Goal: Transaction & Acquisition: Purchase product/service

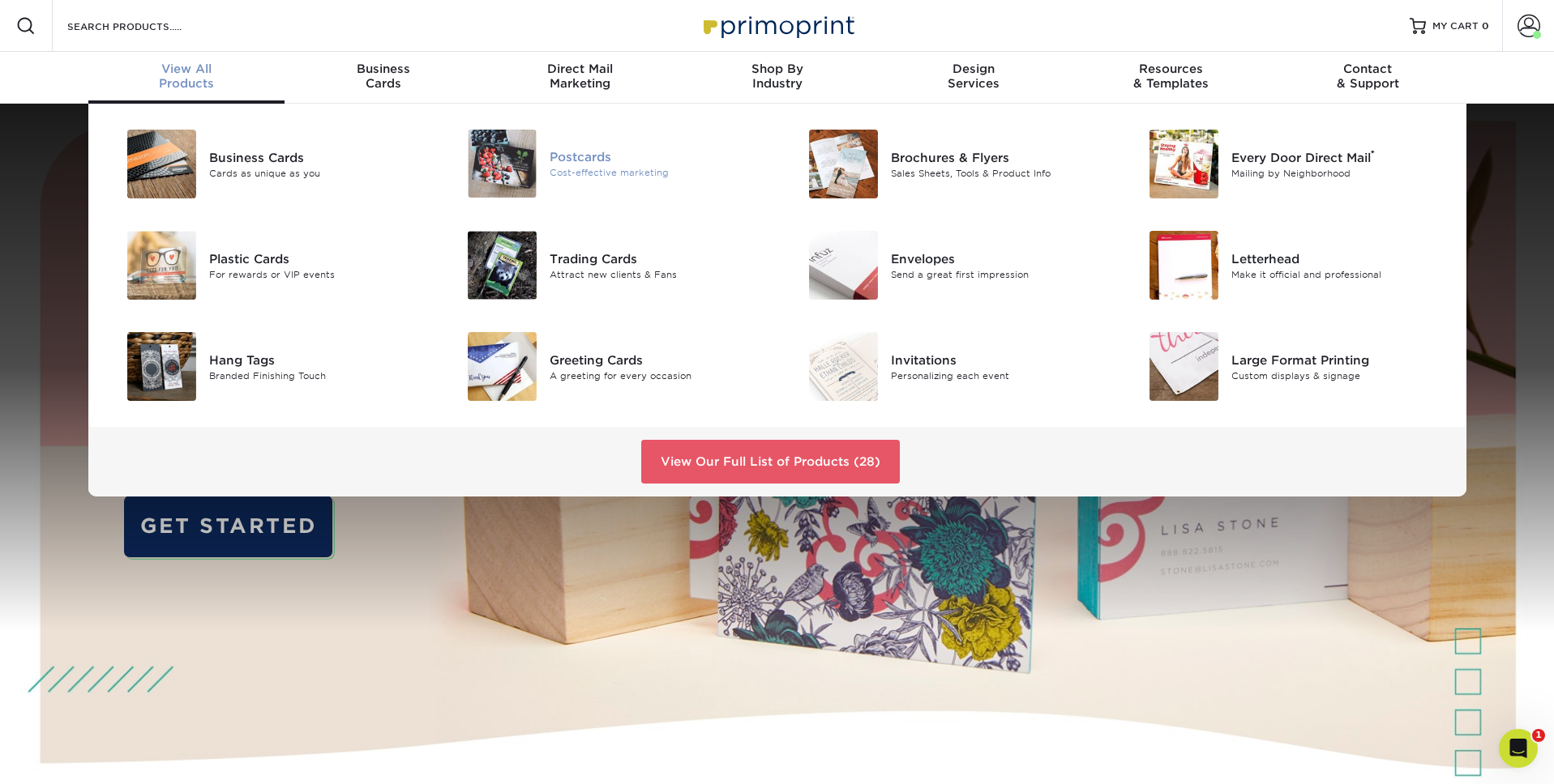
click at [557, 151] on div "Postcards" at bounding box center [656, 157] width 215 height 18
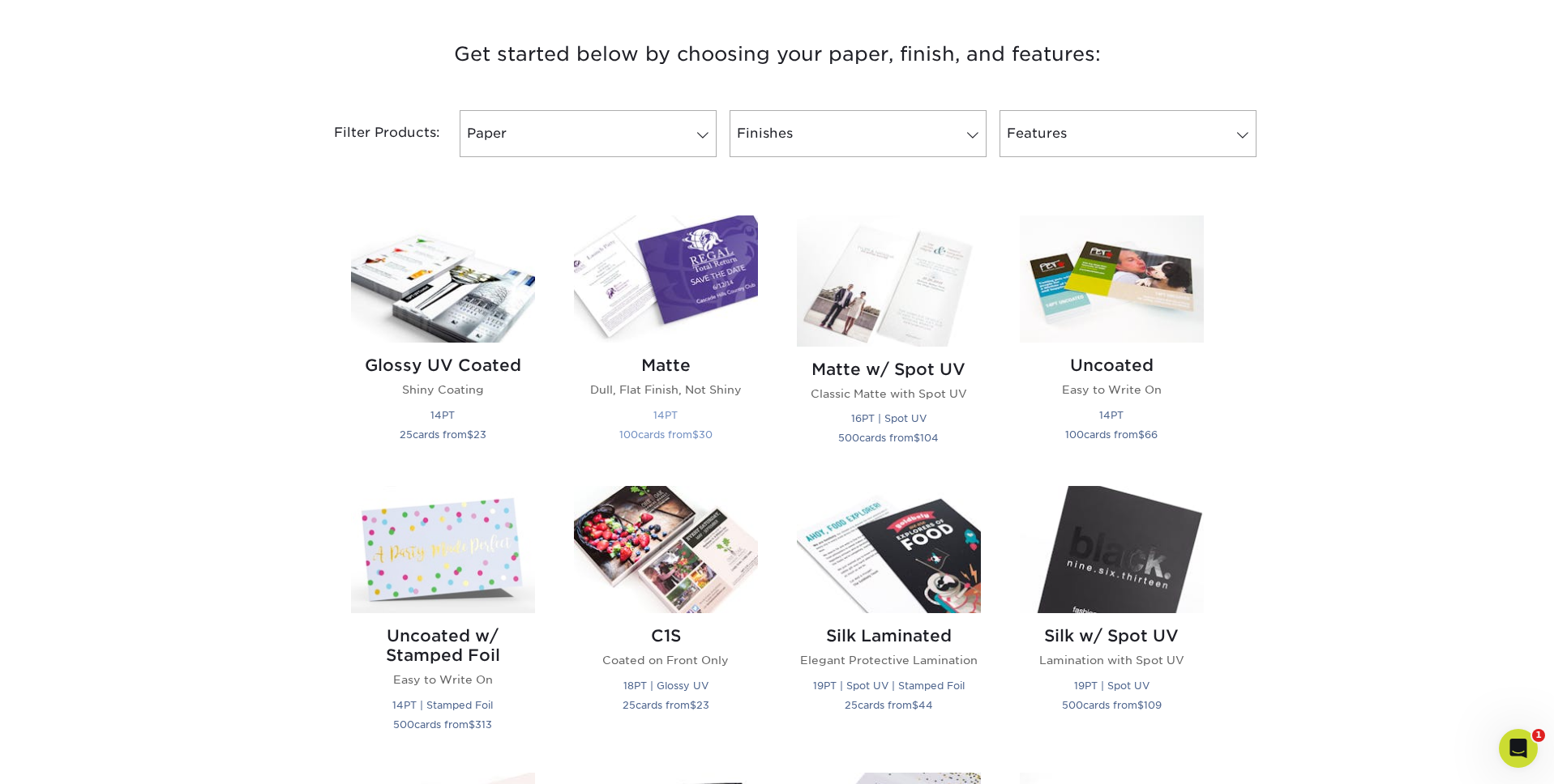
scroll to position [605, 0]
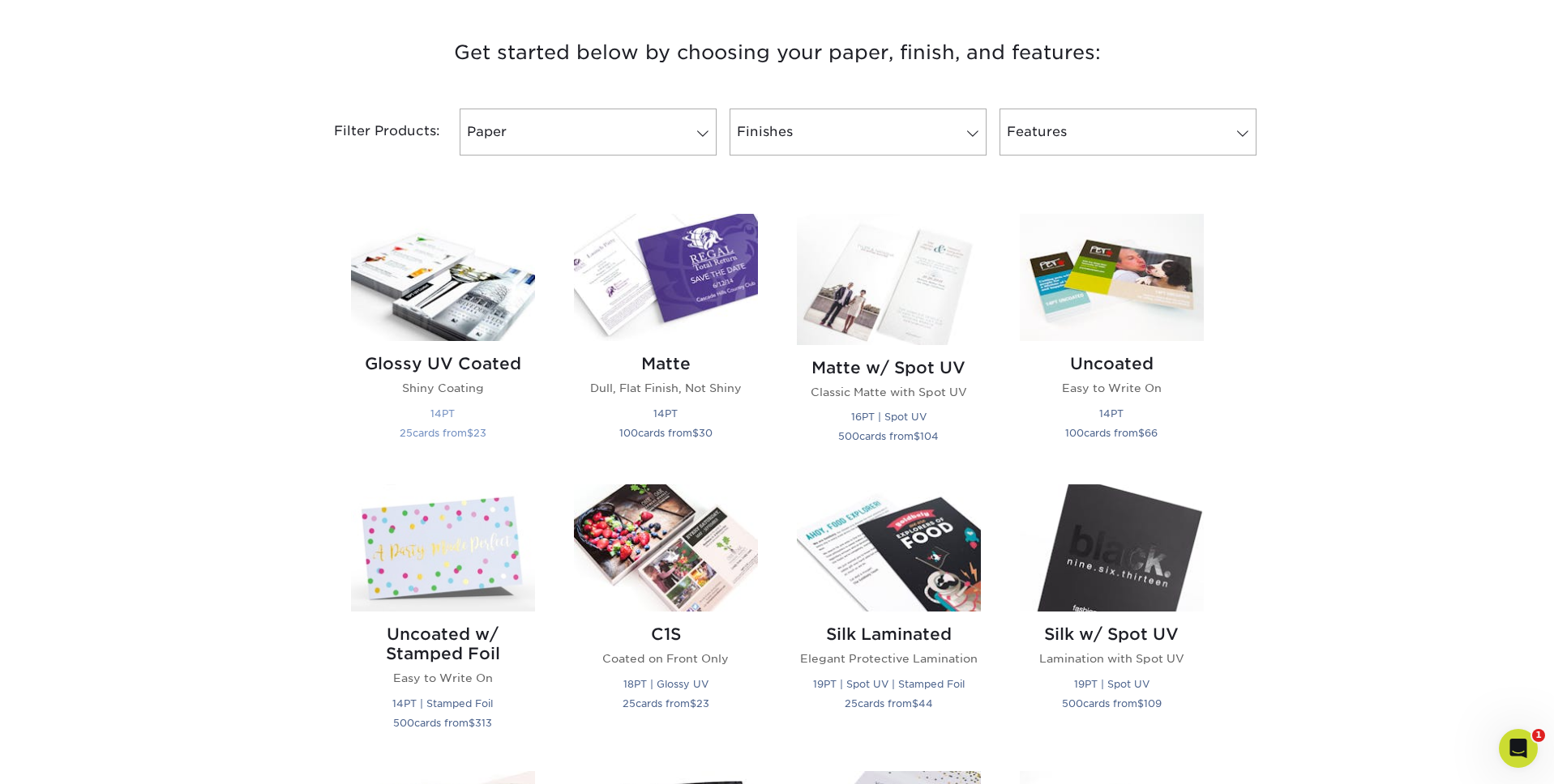
click at [478, 300] on img at bounding box center [443, 277] width 184 height 127
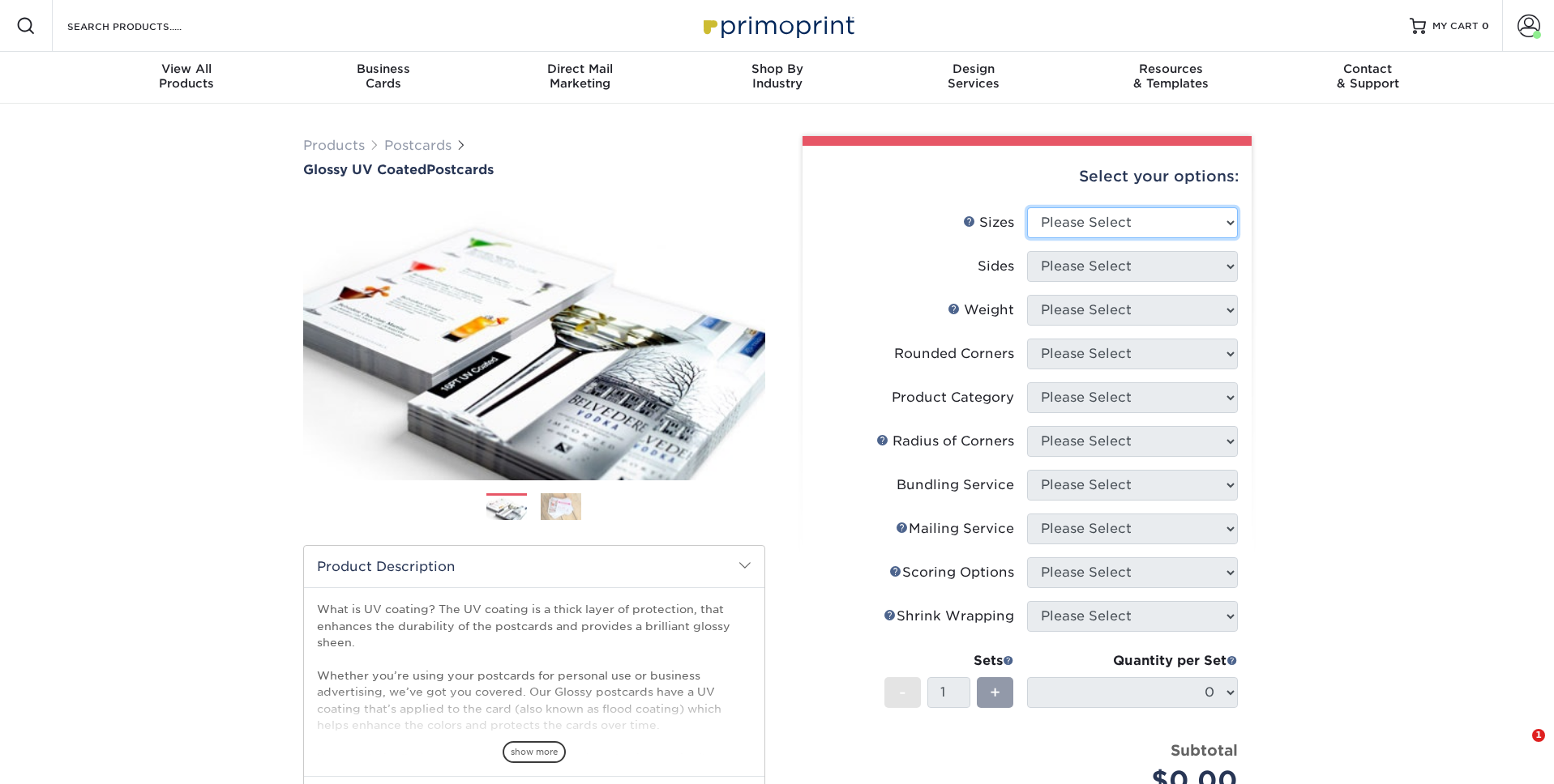
click at [1056, 224] on select "Please Select 1.5" x 7" 2" x 4" 2" x 6" 2" x 7" 2" x 8" 2.12" x 5.5" 2.12" x 5.…" at bounding box center [1132, 222] width 211 height 31
click at [1046, 231] on select "Please Select 1.5" x 7" 2" x 4" 2" x 6" 2" x 7" 2" x 8" 2.12" x 5.5" 2.12" x 5.…" at bounding box center [1132, 222] width 211 height 31
select select "2.50x8.00"
click at [1027, 208] on select "Please Select 1.5" x 7" 2" x 4" 2" x 6" 2" x 7" 2" x 8" 2.12" x 5.5" 2.12" x 5.…" at bounding box center [1132, 222] width 211 height 31
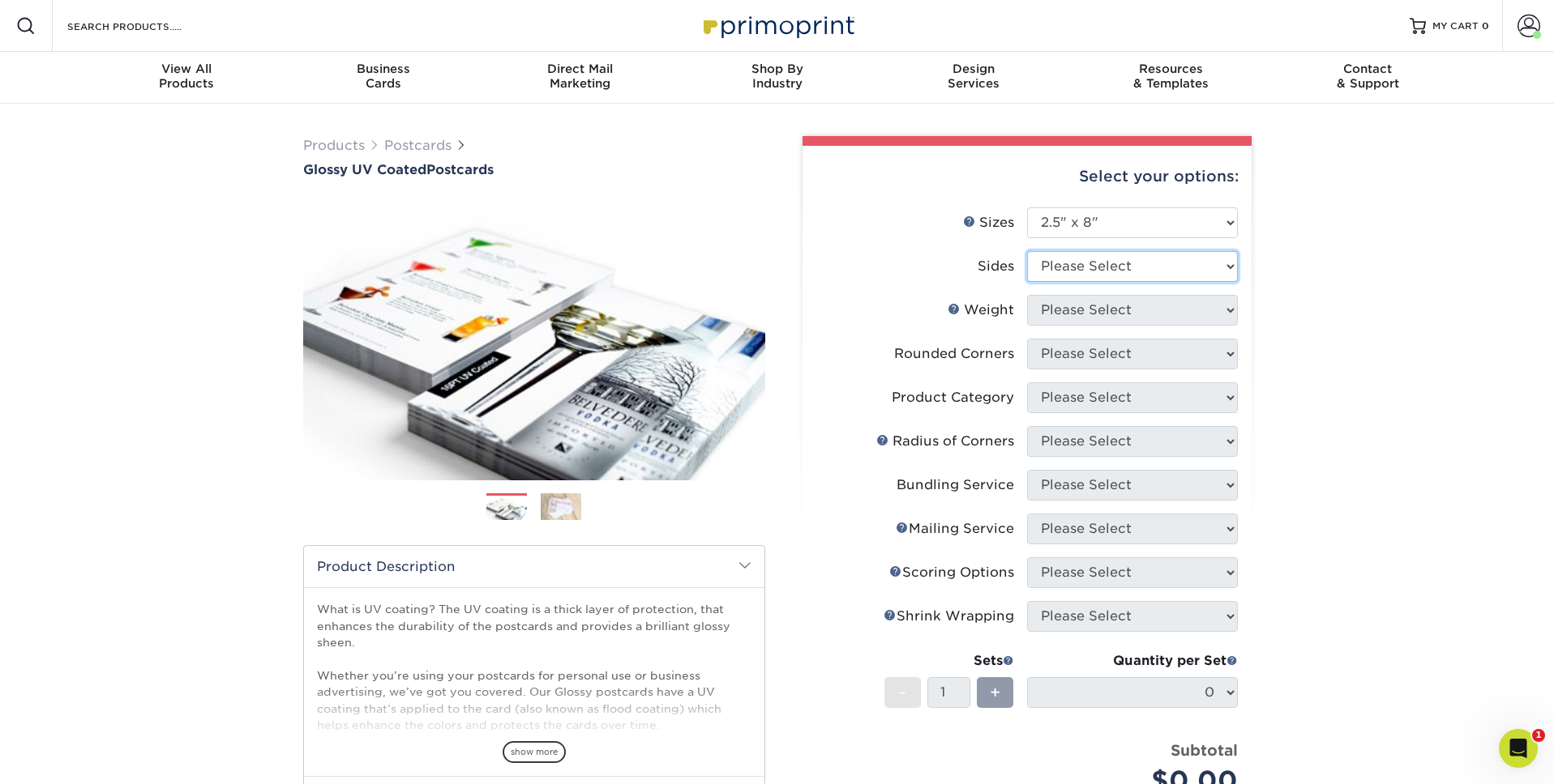
click at [1070, 274] on select "Please Select Print Both Sides Print Front Only" at bounding box center [1132, 266] width 211 height 31
select select "13abbda7-1d64-4f25-8bb2-c179b224825d"
click at [1027, 251] on select "Please Select Print Both Sides Print Front Only" at bounding box center [1132, 266] width 211 height 31
click at [1078, 322] on select "Please Select 14PT" at bounding box center [1132, 310] width 211 height 31
select select "14PT"
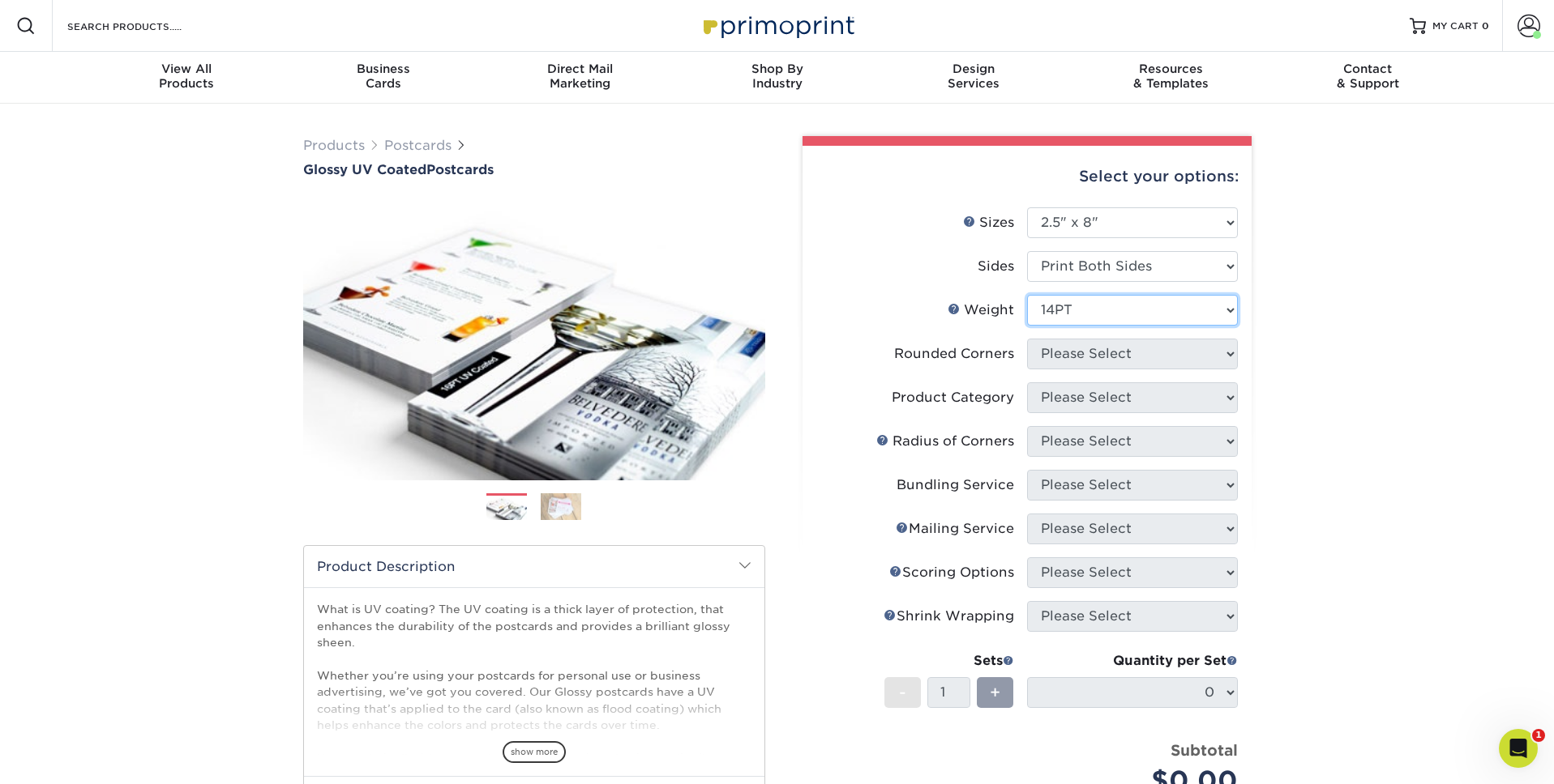
click at [1027, 295] on select "Please Select 14PT" at bounding box center [1132, 310] width 211 height 31
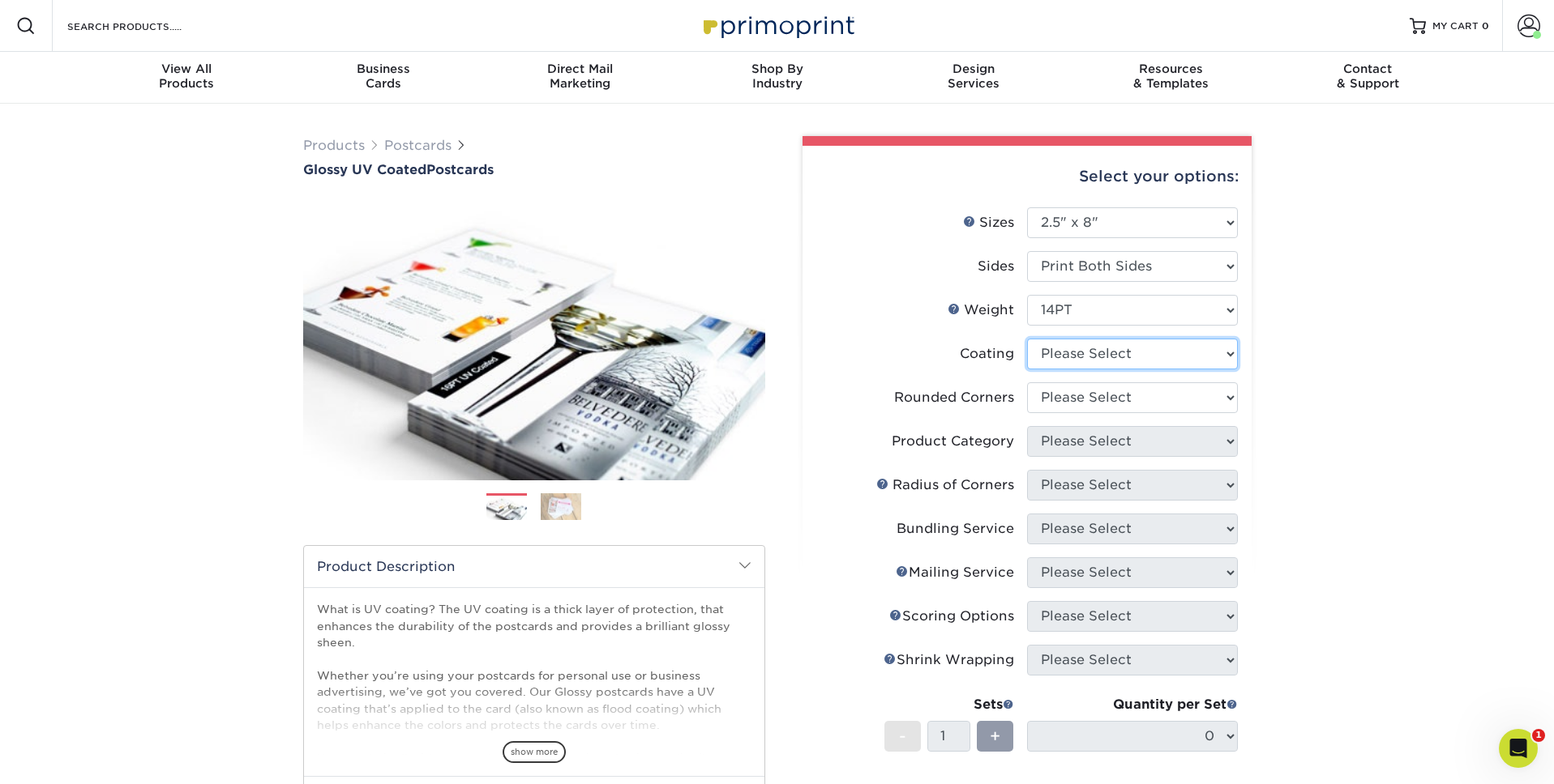
click at [1091, 353] on select at bounding box center [1132, 354] width 211 height 31
click at [1027, 339] on select at bounding box center [1132, 354] width 211 height 31
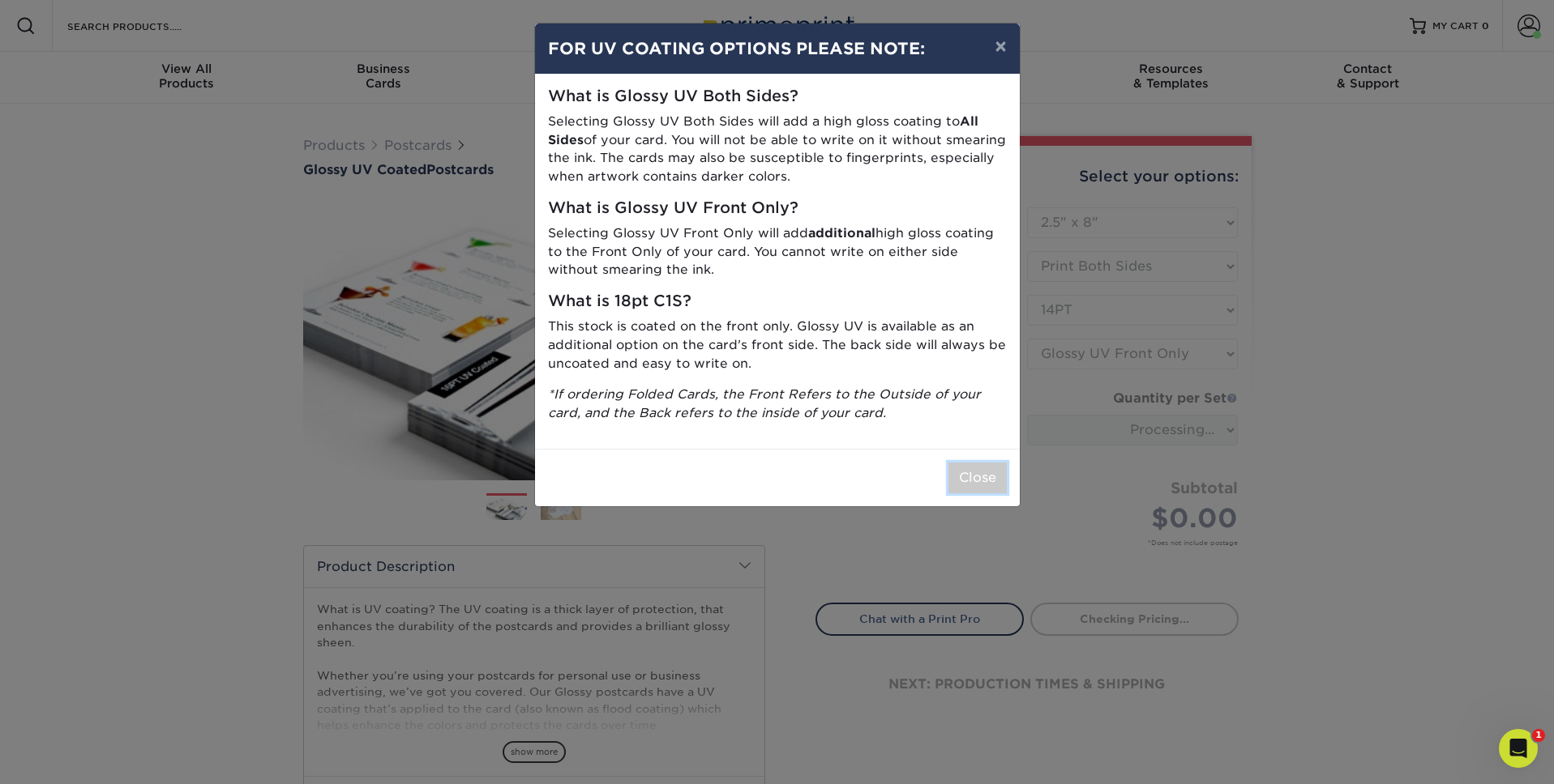
drag, startPoint x: 1003, startPoint y: 479, endPoint x: 1033, endPoint y: 430, distance: 57.5
click at [1004, 478] on button "Close" at bounding box center [977, 477] width 59 height 31
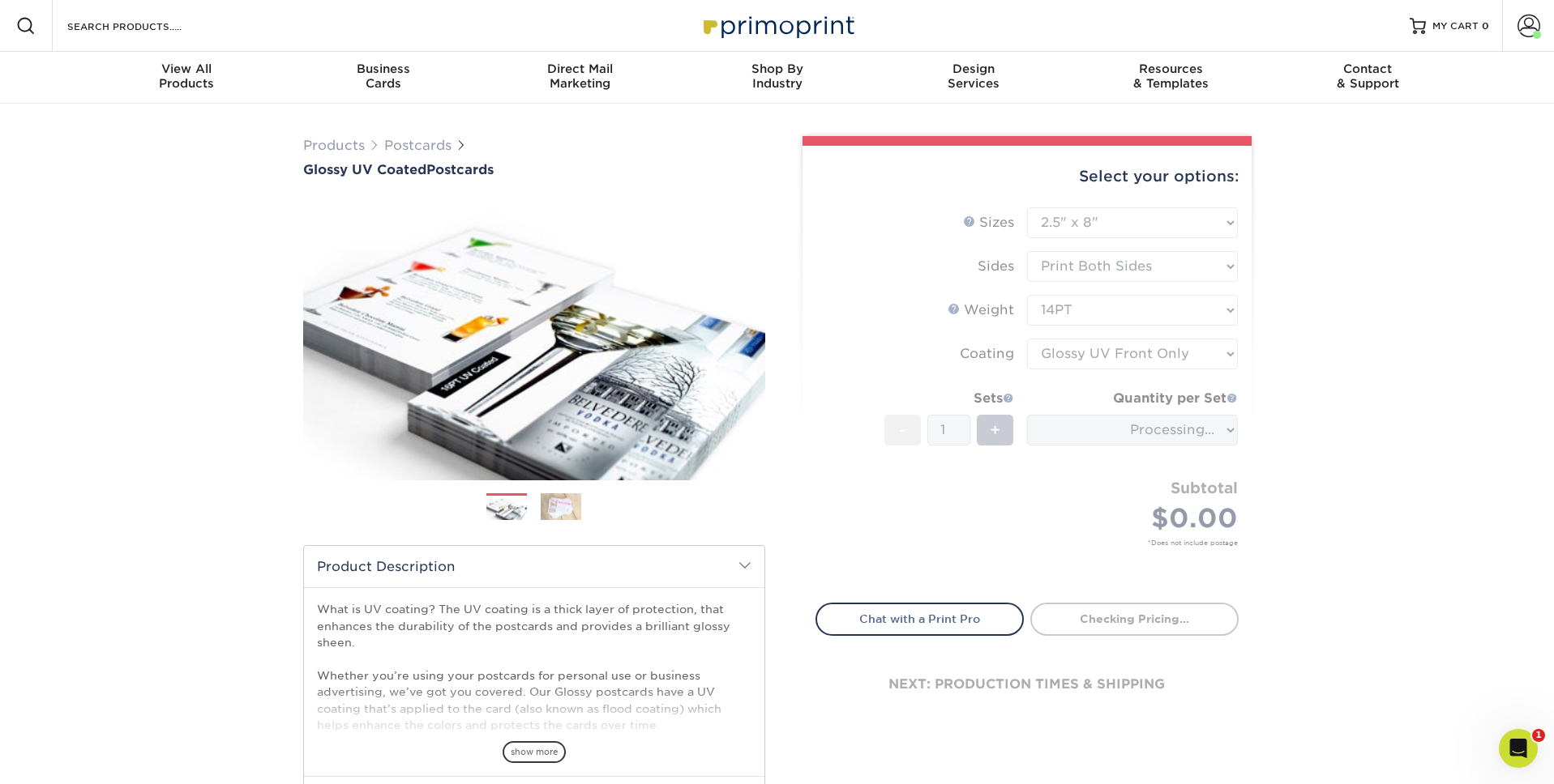
click at [1069, 362] on form "Sizes Help Sizes Please Select 1.5" x 7" 2" x 4" 2" x 6" 2" x 7" 2" x 8" 2.12" …" at bounding box center [1027, 396] width 423 height 377
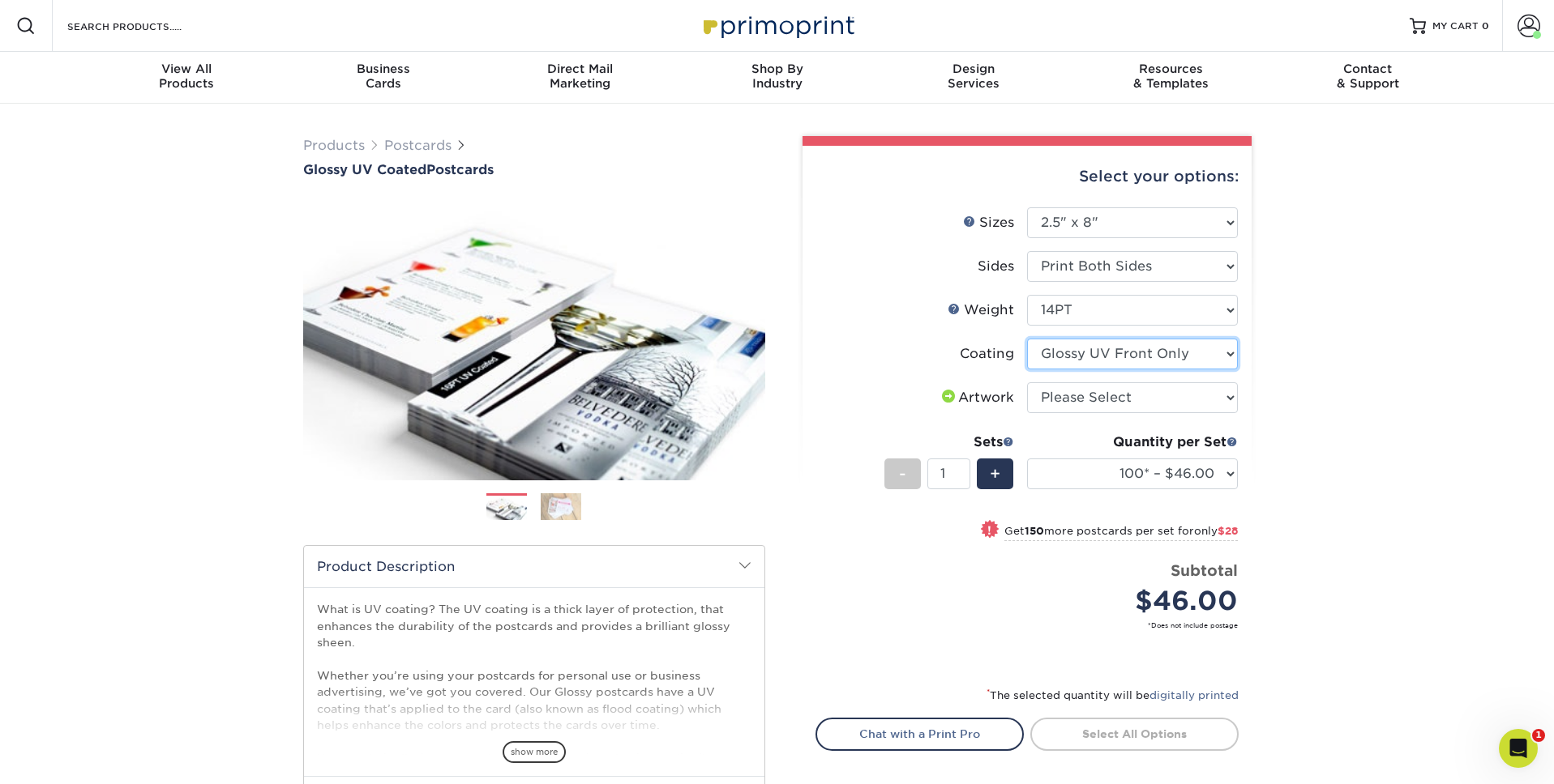
click at [1100, 355] on select at bounding box center [1132, 354] width 211 height 31
select select "ae367451-b2b8-45df-a344-0f05b6a12993"
click at [1027, 339] on select at bounding box center [1132, 354] width 211 height 31
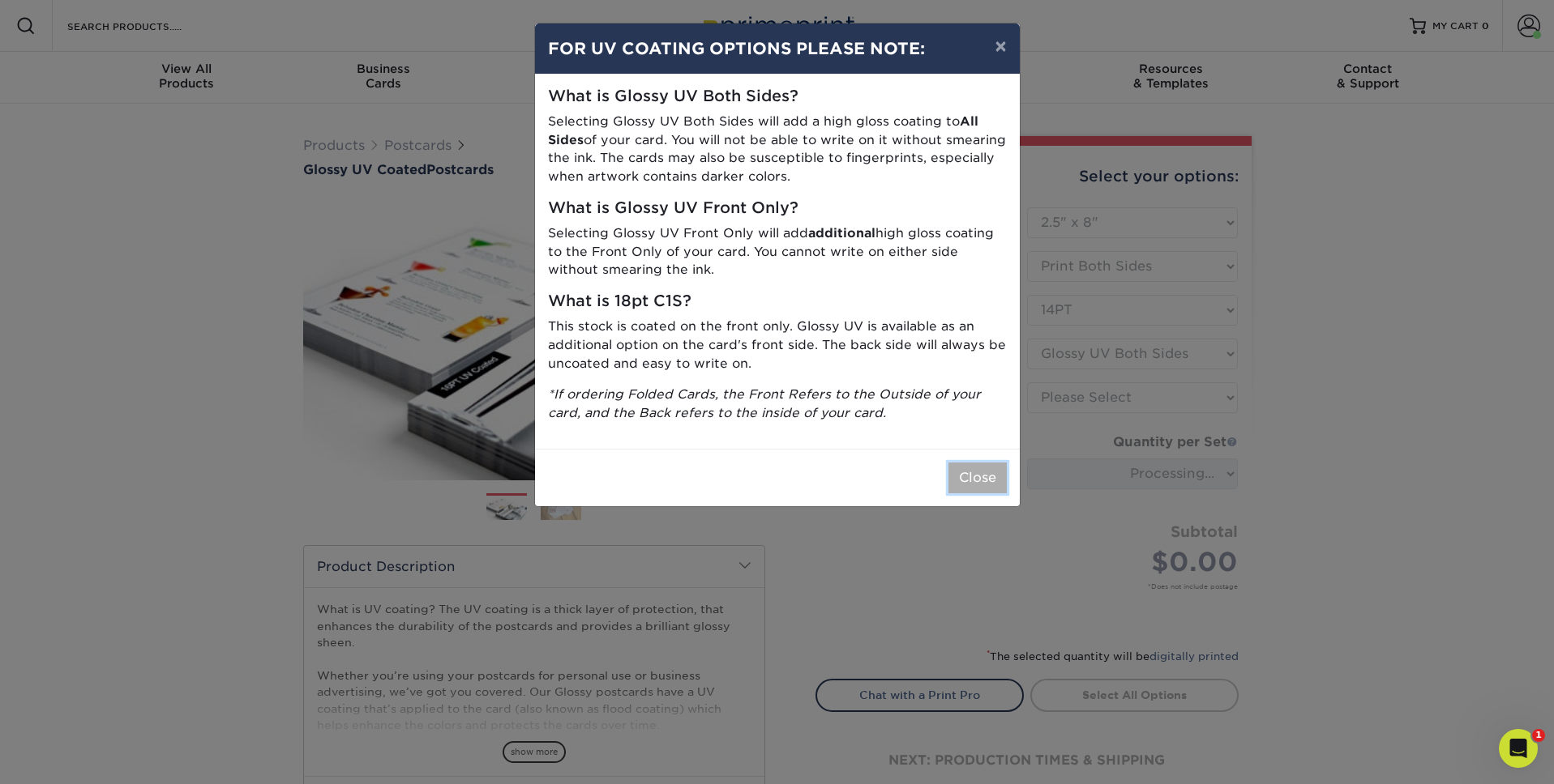
click at [989, 483] on button "Close" at bounding box center [977, 477] width 59 height 31
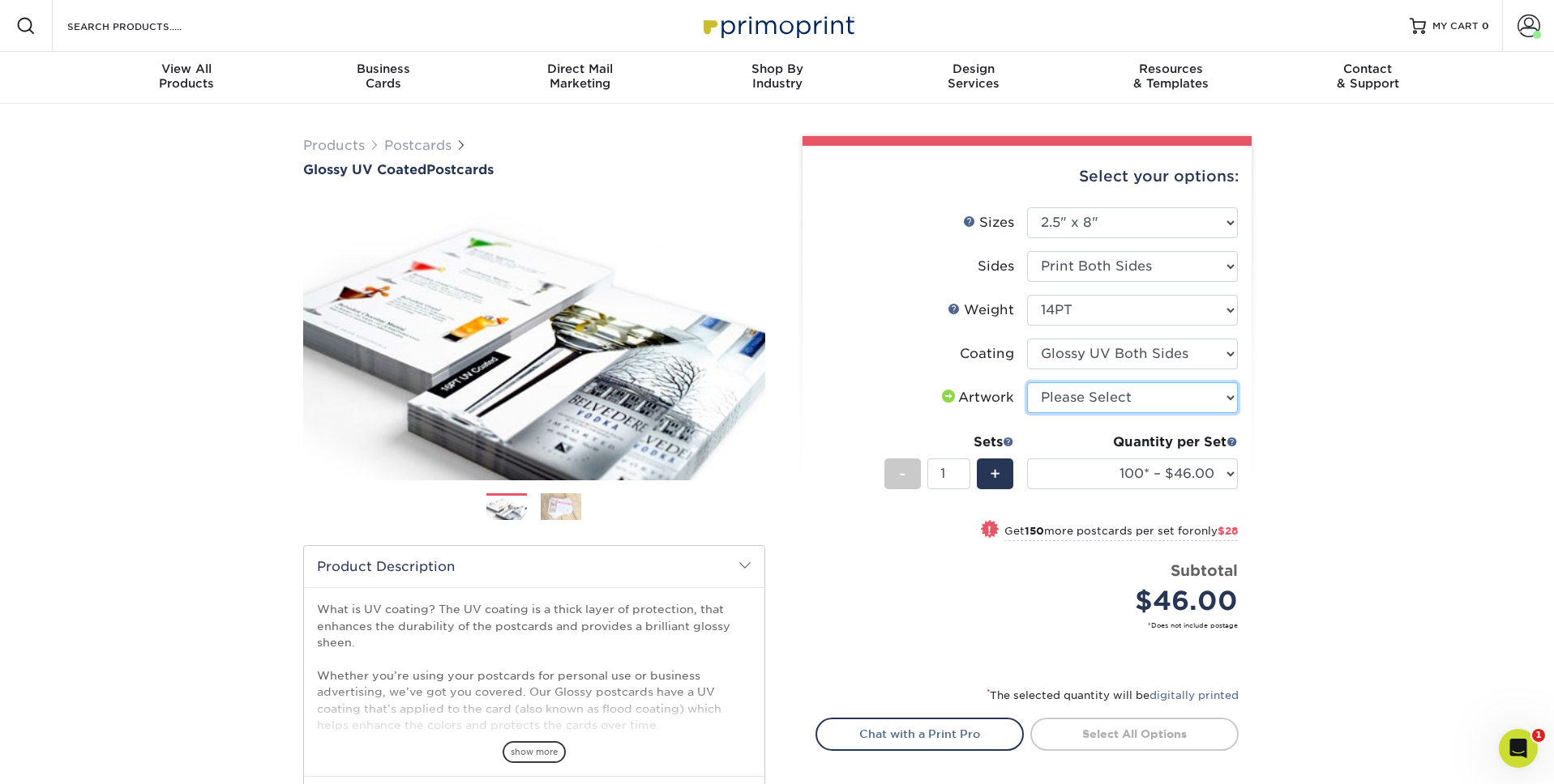
click at [1089, 397] on select "Please Select I will upload files I need a design - $150" at bounding box center [1132, 398] width 211 height 31
select select "upload"
click at [1027, 383] on select "Please Select I will upload files I need a design - $150" at bounding box center [1132, 398] width 211 height 31
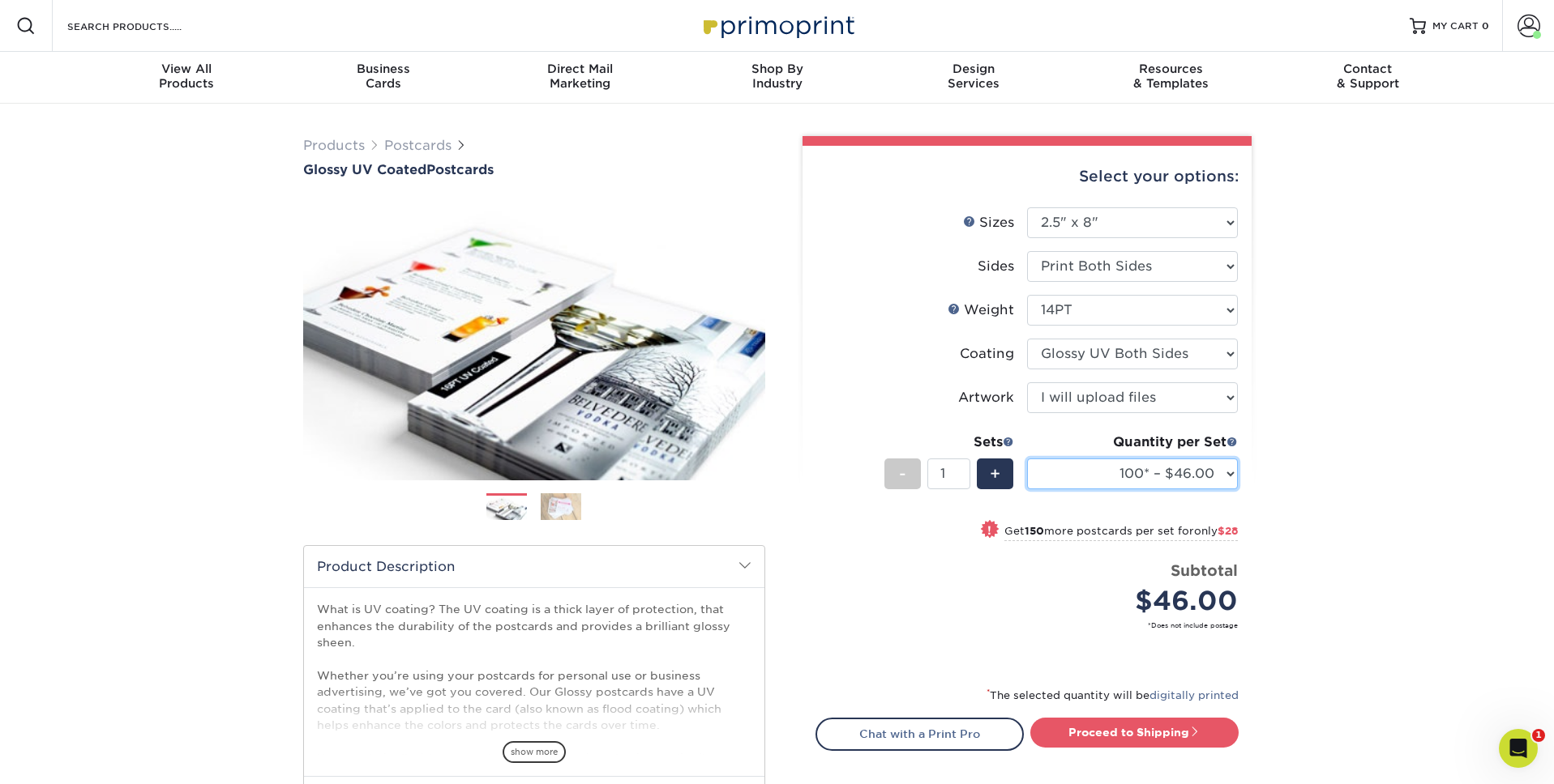
click at [1125, 477] on select "100* – $46.00 250* – $74.00 500 – $101.00 1000 – $117.00 2500 – $192.00 5000 – …" at bounding box center [1132, 474] width 211 height 31
select select "1000 – $117.00"
click at [1027, 459] on select "100* – $46.00 250* – $74.00 500 – $101.00 1000 – $117.00 2500 – $192.00 5000 – …" at bounding box center [1132, 474] width 211 height 31
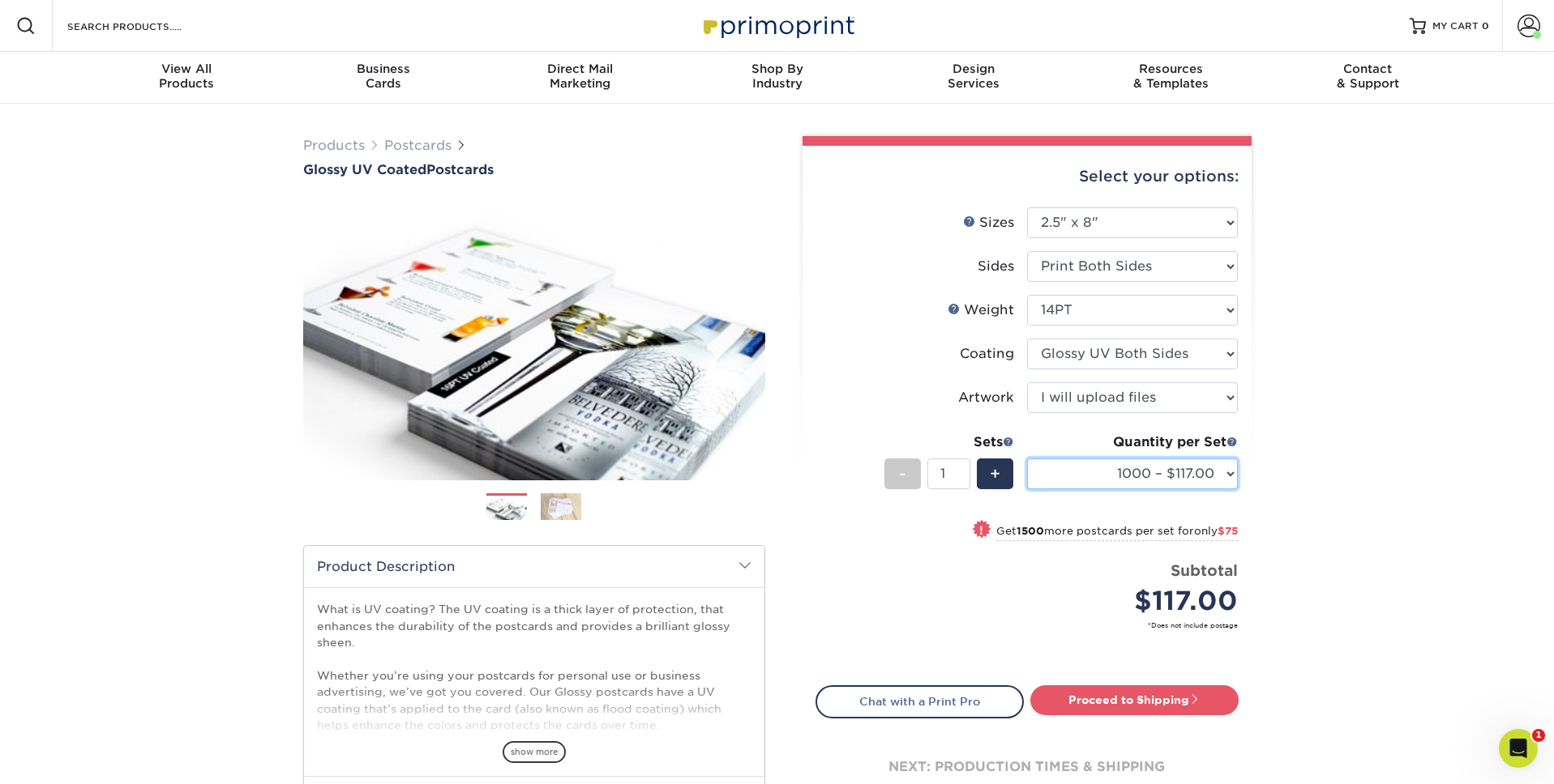
click at [1199, 464] on select "100* – $46.00 250* – $74.00 500 – $101.00 1000 – $117.00 2500 – $192.00 5000 – …" at bounding box center [1132, 474] width 211 height 31
click at [1027, 459] on select "100* – $46.00 250* – $74.00 500 – $101.00 1000 – $117.00 2500 – $192.00 5000 – …" at bounding box center [1132, 474] width 211 height 31
click at [1214, 701] on link "Proceed to Shipping" at bounding box center [1135, 700] width 209 height 29
type input "Set 1"
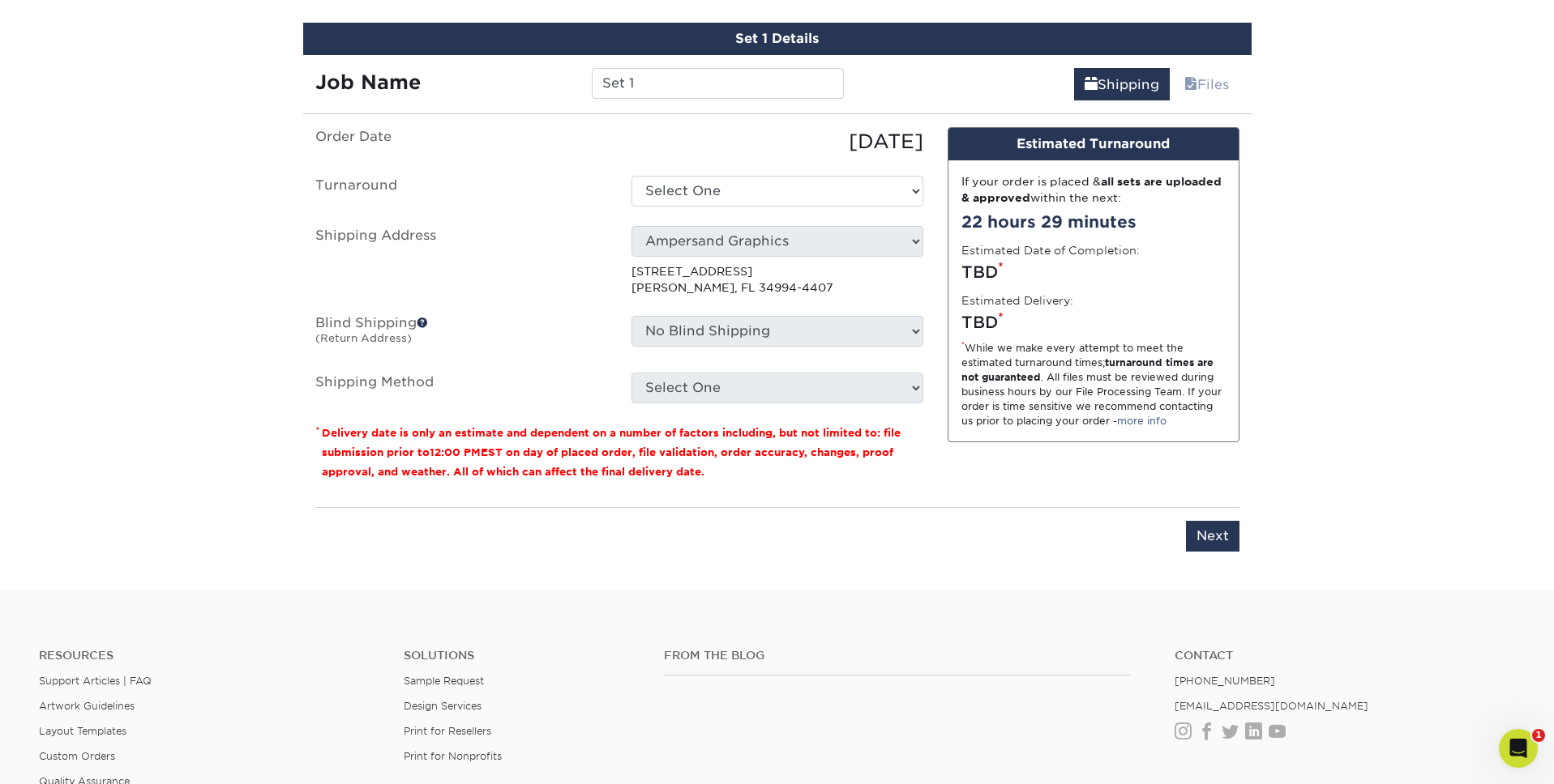
scroll to position [932, 0]
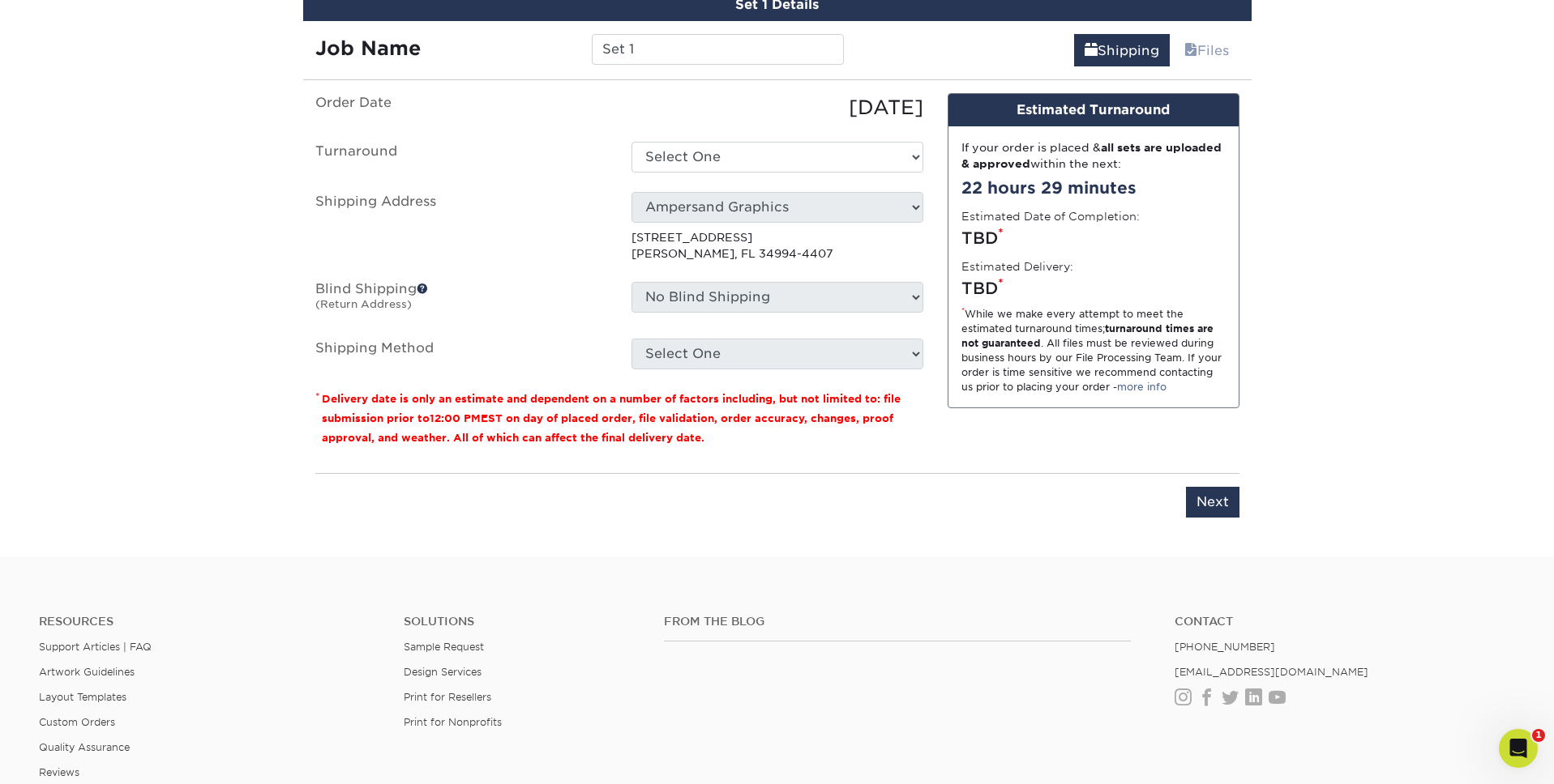
click at [854, 173] on ul "Order Date 09/10/2025 Turnaround Select One 2-4 Business Days 2 Day Next Busine…" at bounding box center [620, 230] width 608 height 276
click at [851, 165] on select "Select One 2-4 Business Days 2 Day Next Business Day" at bounding box center [777, 157] width 292 height 31
select select "a328178b-5f5b-4033-9167-00dac24686b9"
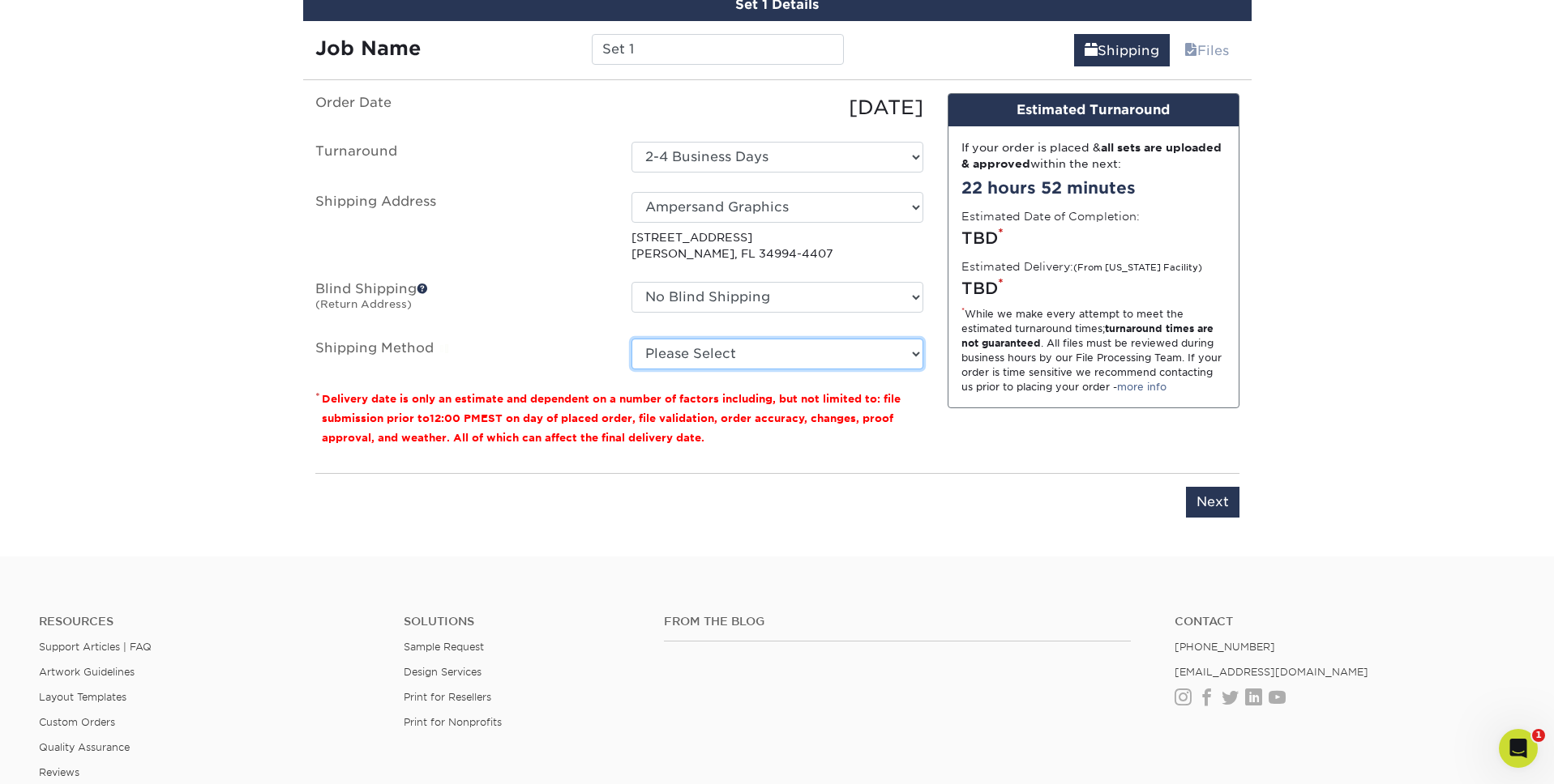
click at [807, 362] on select "Please Select Ground Shipping (+$18.48) 3 Day Shipping Service (+$22.15) 2 Day …" at bounding box center [777, 354] width 292 height 31
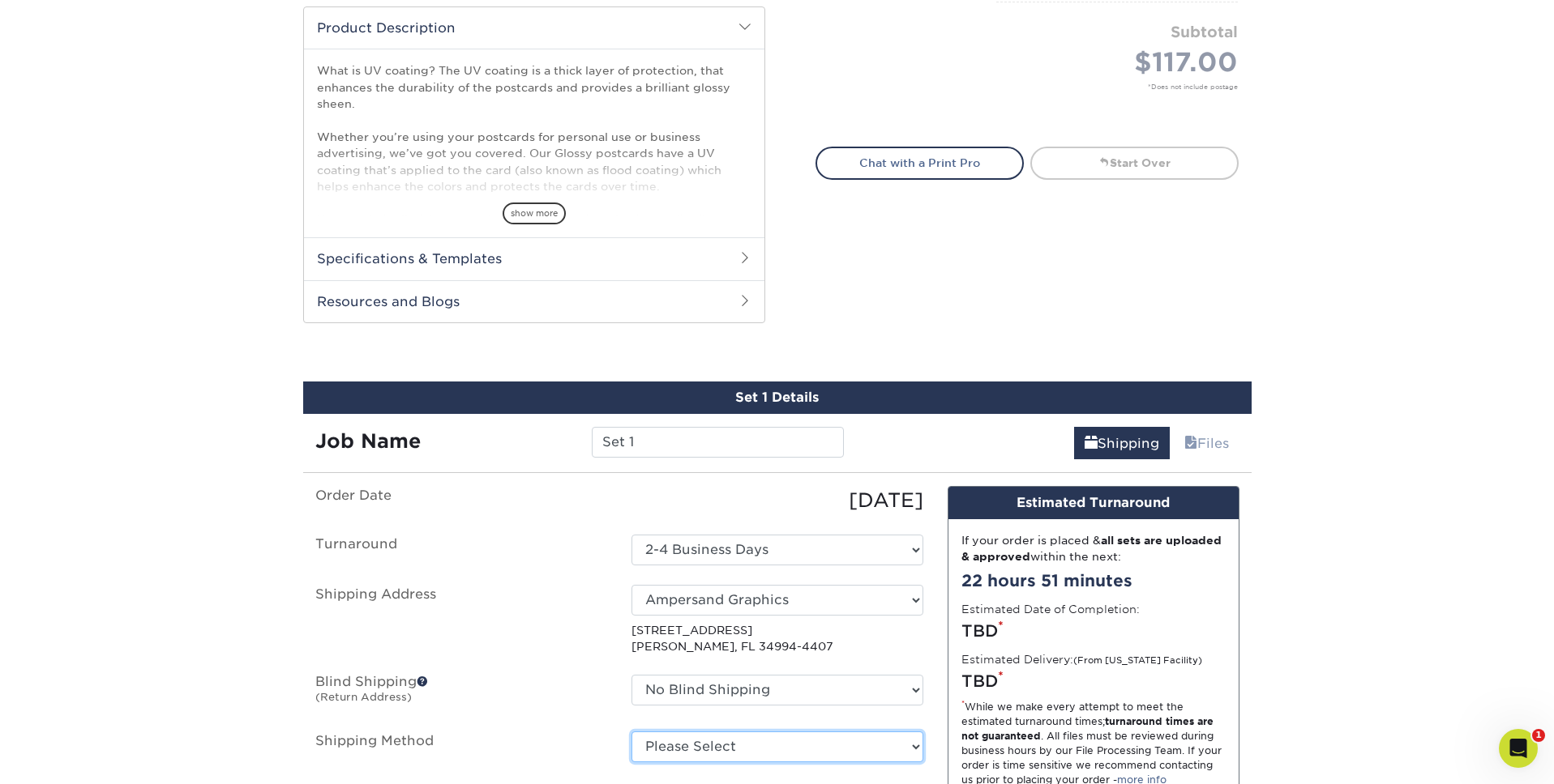
scroll to position [512, 0]
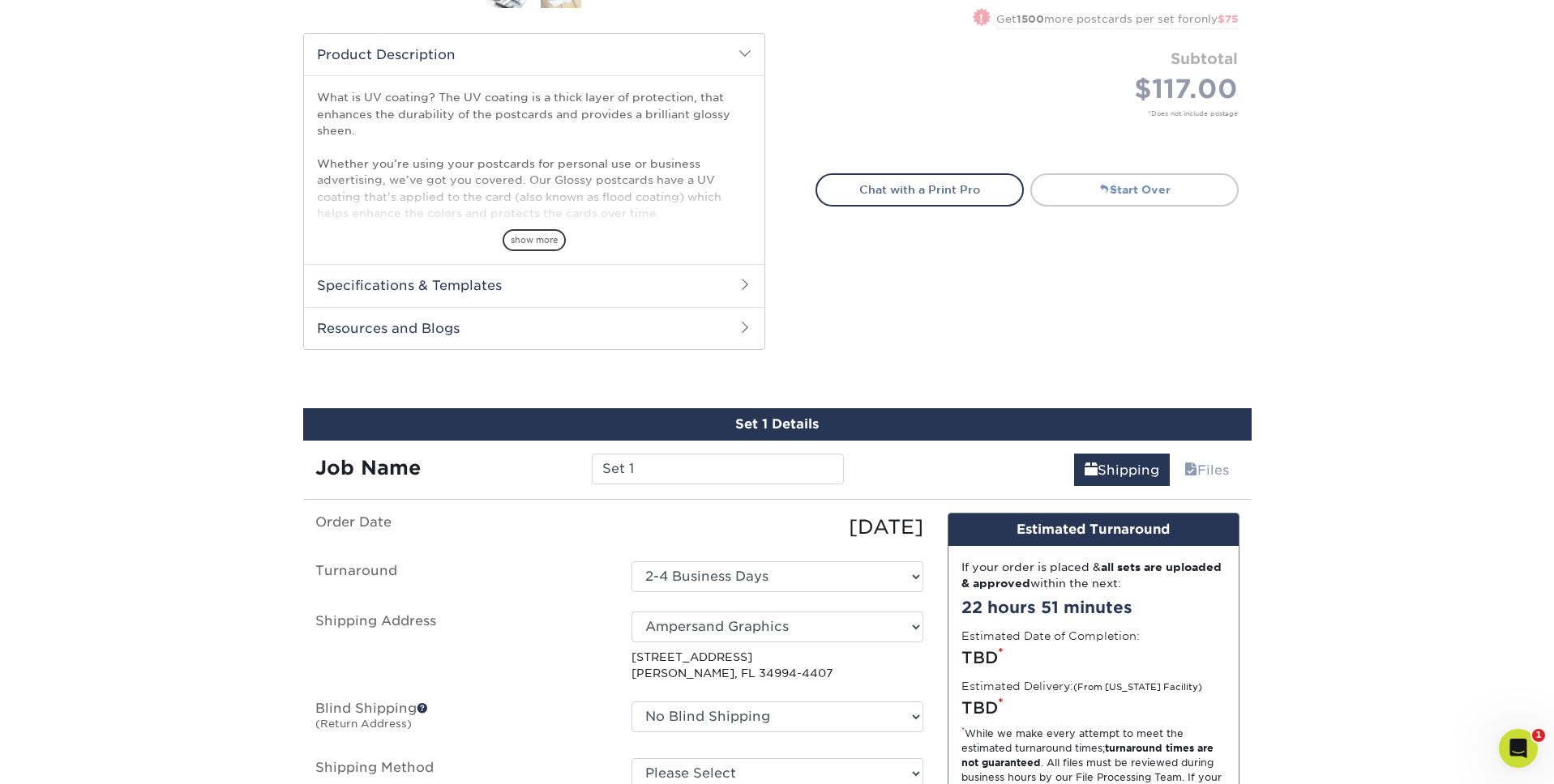
click at [1133, 186] on link "Start Over" at bounding box center [1135, 189] width 209 height 32
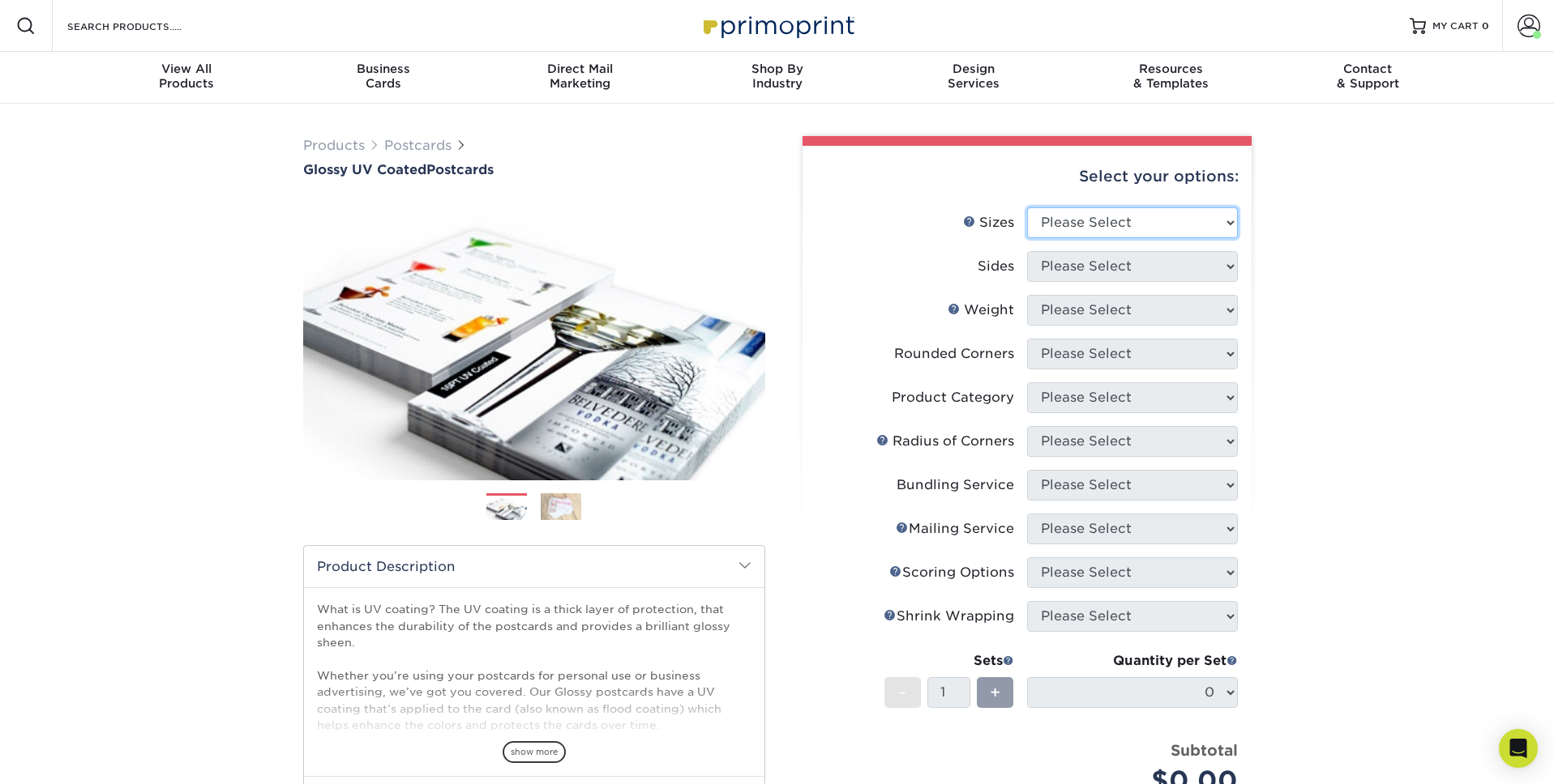
click at [1222, 215] on select "Please Select 1.5" x 7" 2" x 4" 2" x 6" 2" x 7" 2" x 8" 2.12" x 5.5" 2.12" x 5.…" at bounding box center [1132, 222] width 211 height 31
click at [1157, 230] on select "Please Select 1.5" x 7" 2" x 4" 2" x 6" 2" x 7" 2" x 8" 2.12" x 5.5" 2.12" x 5.…" at bounding box center [1132, 222] width 211 height 31
select select "3.50x3.50"
click at [1027, 208] on select "Please Select 1.5" x 7" 2" x 4" 2" x 6" 2" x 7" 2" x 8" 2.12" x 5.5" 2.12" x 5.…" at bounding box center [1132, 222] width 211 height 31
click at [1225, 272] on select "Please Select Print Both Sides Print Front Only" at bounding box center [1132, 266] width 211 height 31
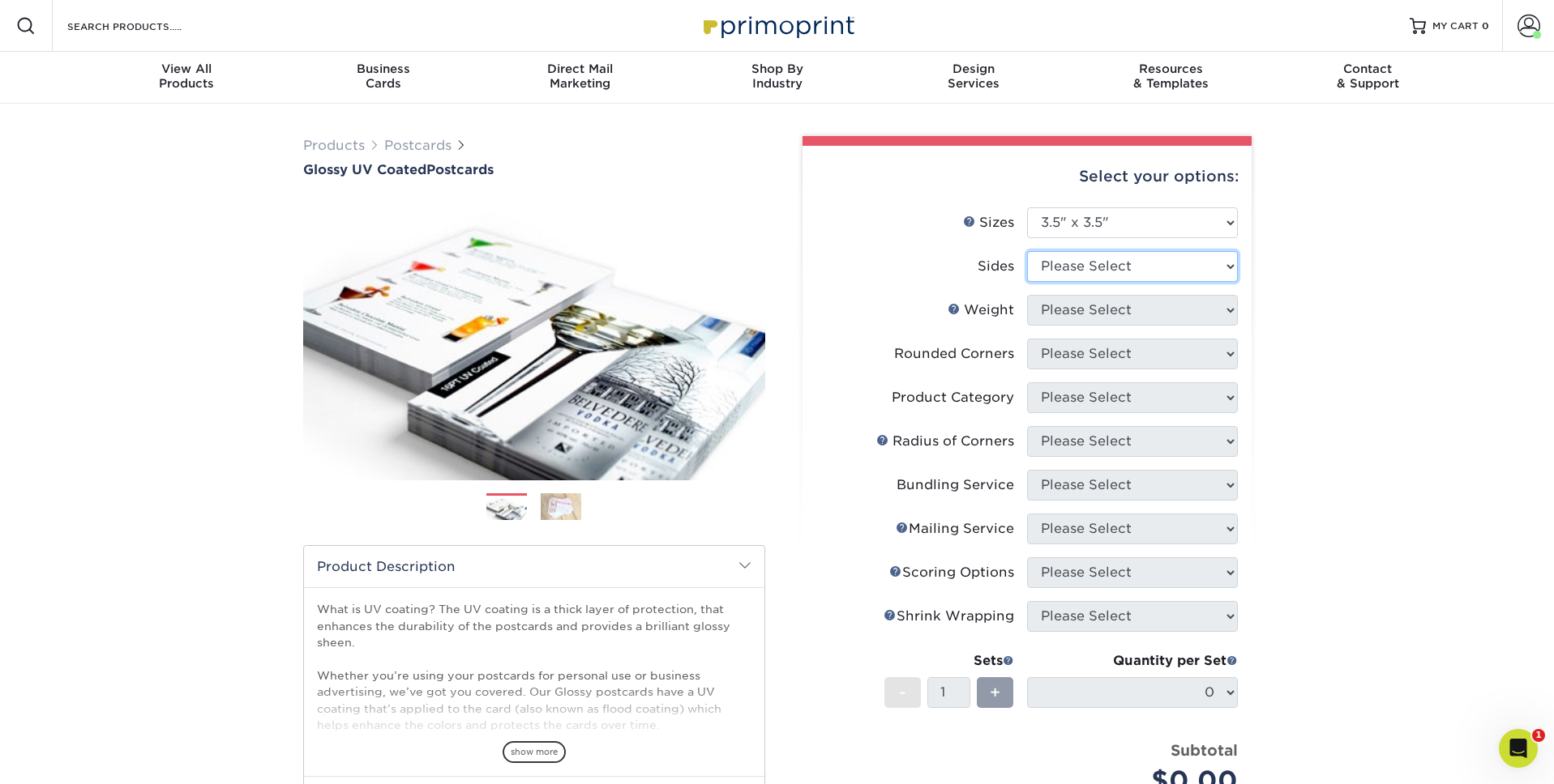
select select "13abbda7-1d64-4f25-8bb2-c179b224825d"
click at [1027, 251] on select "Please Select Print Both Sides Print Front Only" at bounding box center [1132, 266] width 211 height 31
click at [1189, 322] on select "Please Select 16PT 14PT" at bounding box center [1132, 310] width 211 height 31
select select "16PT"
click at [1027, 295] on select "Please Select 16PT 14PT" at bounding box center [1132, 310] width 211 height 31
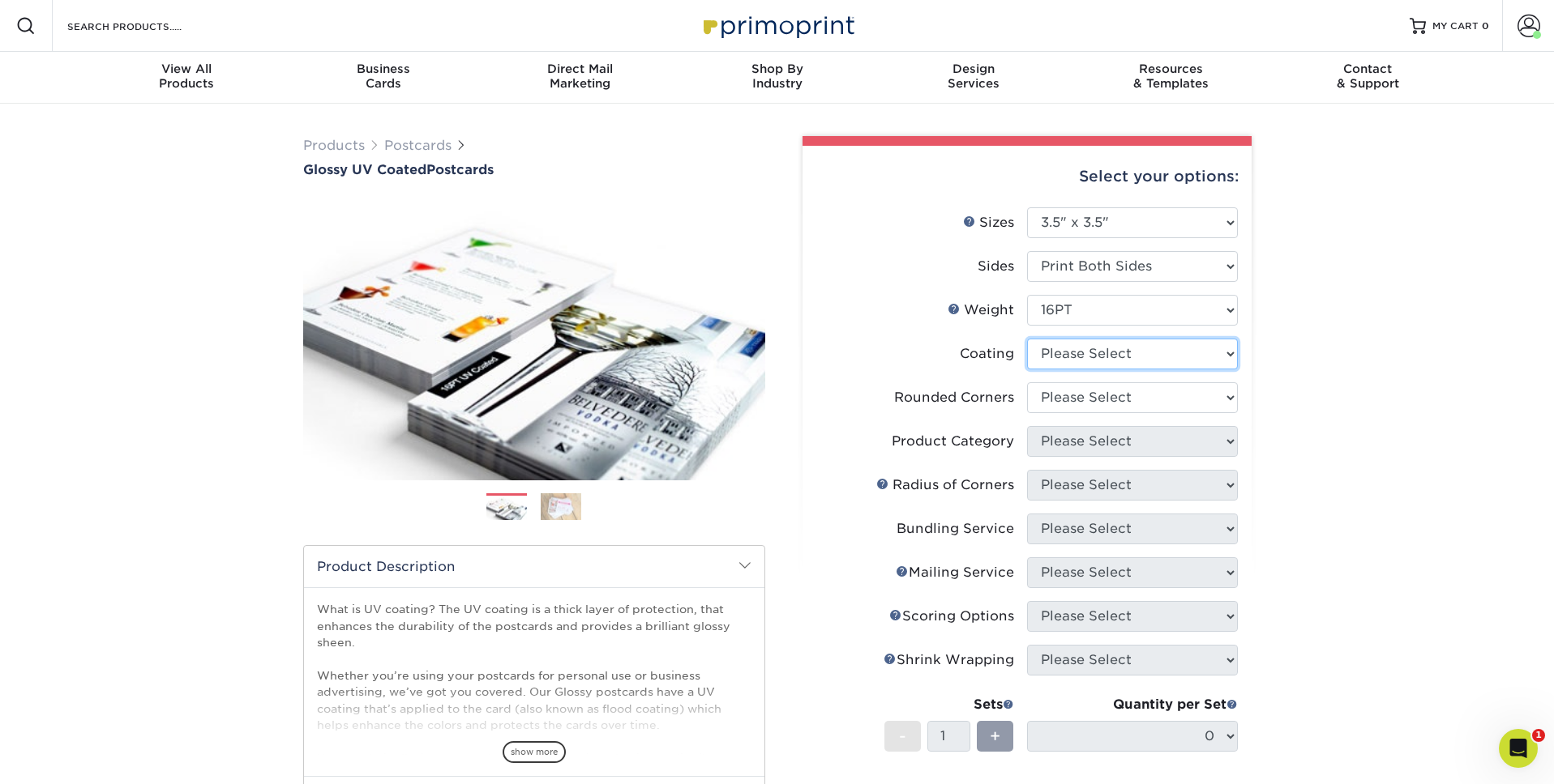
click at [1188, 354] on select at bounding box center [1132, 354] width 211 height 31
select select "ae367451-b2b8-45df-a344-0f05b6a12993"
click at [1027, 339] on select at bounding box center [1132, 354] width 211 height 31
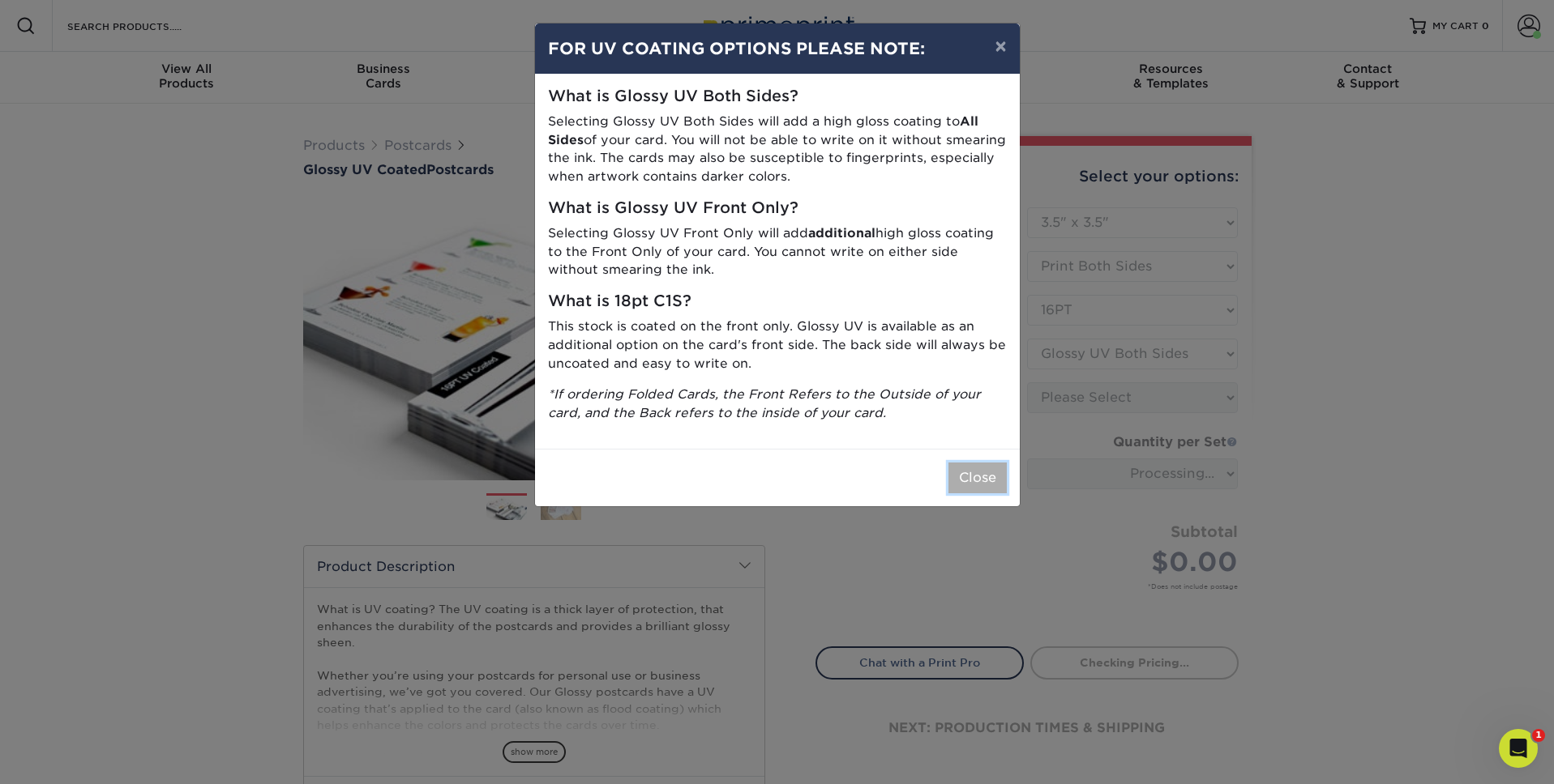
click at [990, 481] on button "Close" at bounding box center [977, 477] width 59 height 31
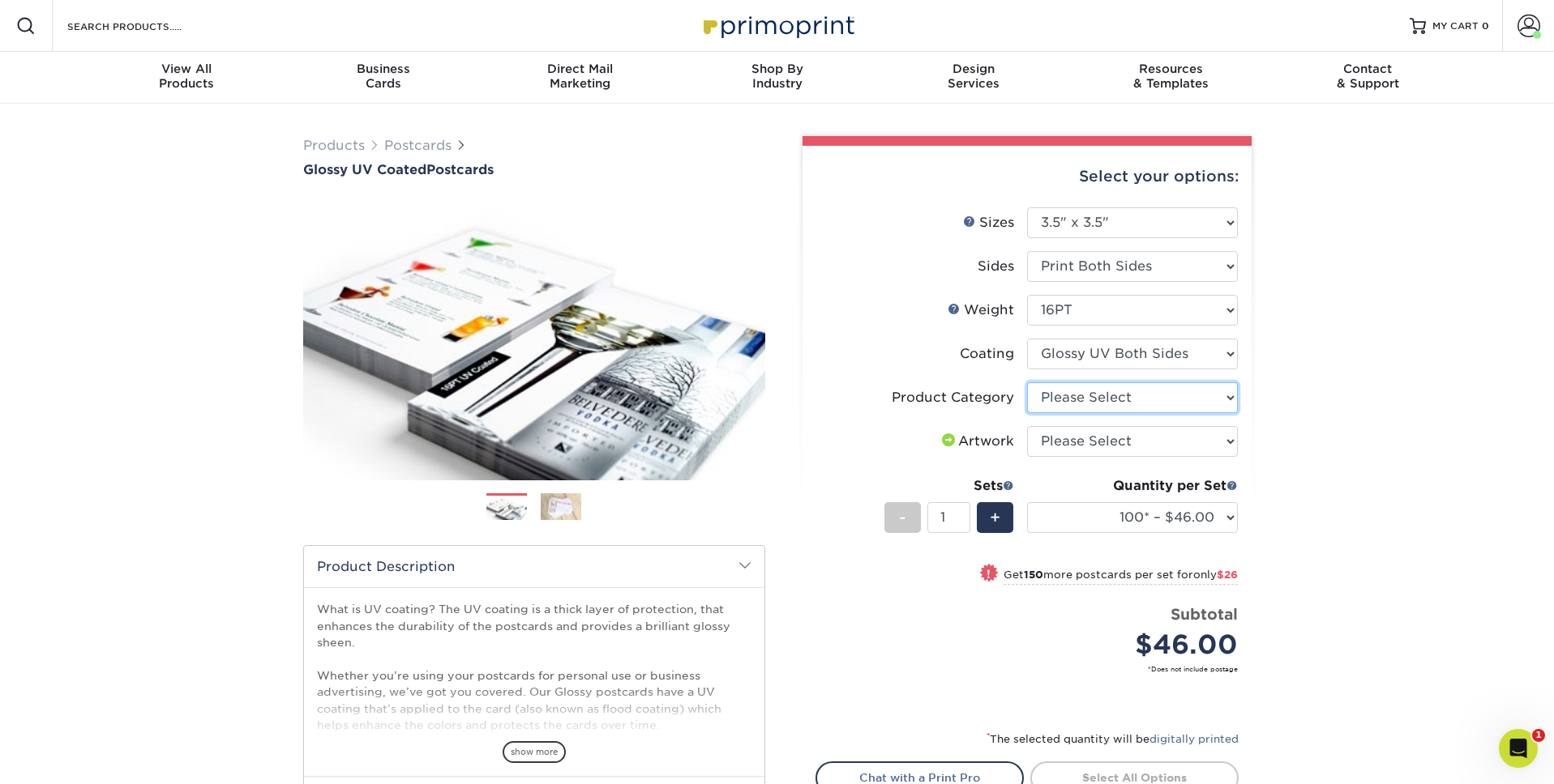
click at [1095, 398] on select "Please Select Postcards" at bounding box center [1132, 398] width 211 height 31
select select "9b7272e0-d6c8-4c3c-8e97-d3a1bcdab858"
click at [1027, 383] on select "Please Select Postcards" at bounding box center [1132, 398] width 211 height 31
click at [1114, 445] on select "Please Select I will upload files I need a design - $150" at bounding box center [1132, 441] width 211 height 31
select select "upload"
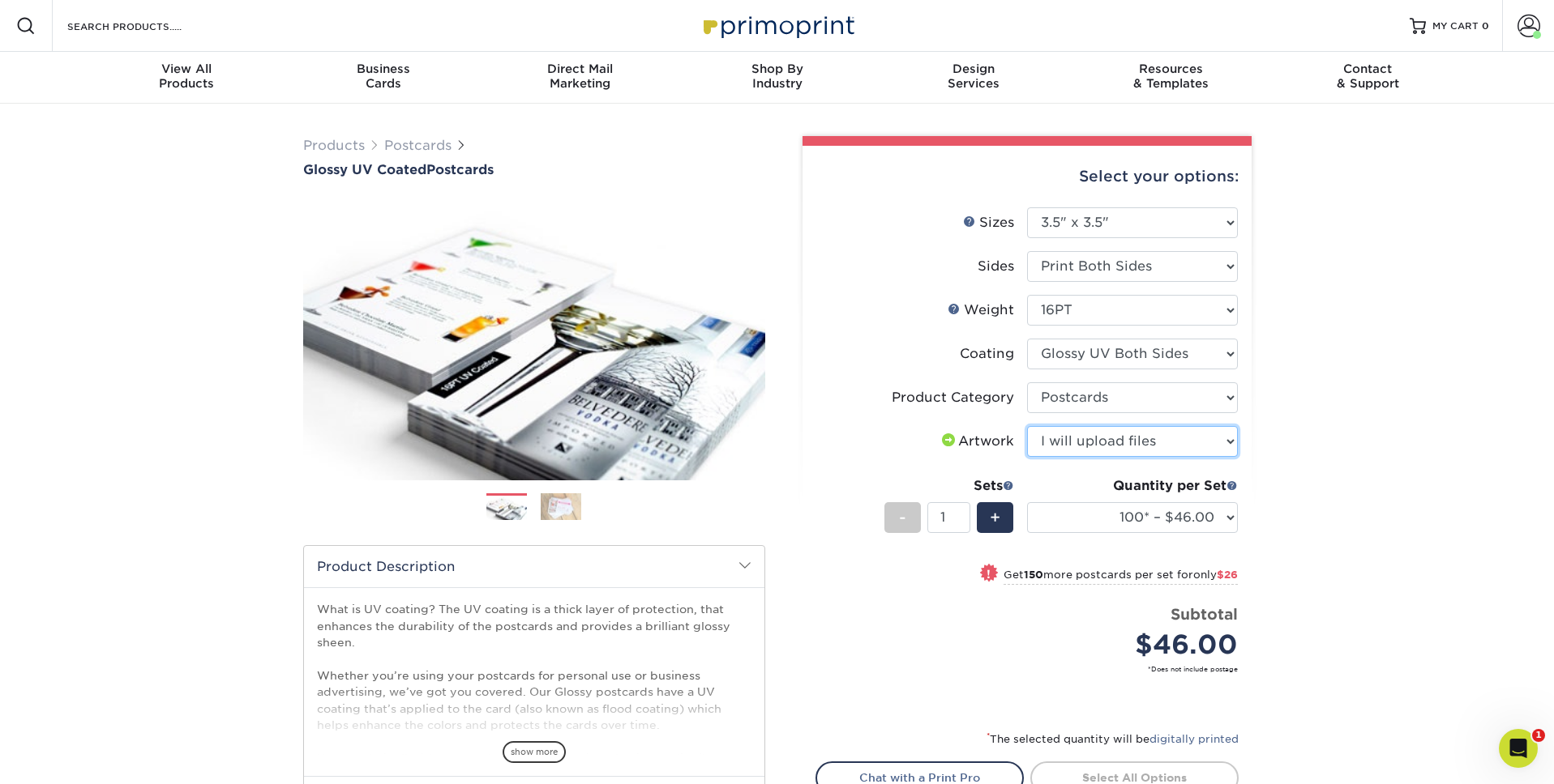
click at [1027, 427] on select "Please Select I will upload files I need a design - $150" at bounding box center [1132, 441] width 211 height 31
drag, startPoint x: 1116, startPoint y: 557, endPoint x: 1115, endPoint y: 547, distance: 10.0
click at [1116, 552] on li "Sets - 1 + Quantity per Set 100* – $46.00 250* – $72.00 500 – $98.00 1000 – $11…" at bounding box center [1027, 518] width 422 height 95
click at [1114, 540] on div "Quantity per Set 100* – $46.00 250* – $72.00 500 – $98.00 1000 – $112.00 2500 –…" at bounding box center [1132, 514] width 211 height 75
click at [1115, 532] on select "100* – $46.00 250* – $72.00 500 – $98.00 1000 – $112.00 2500 – $183.00 5000 – $…" at bounding box center [1132, 518] width 211 height 31
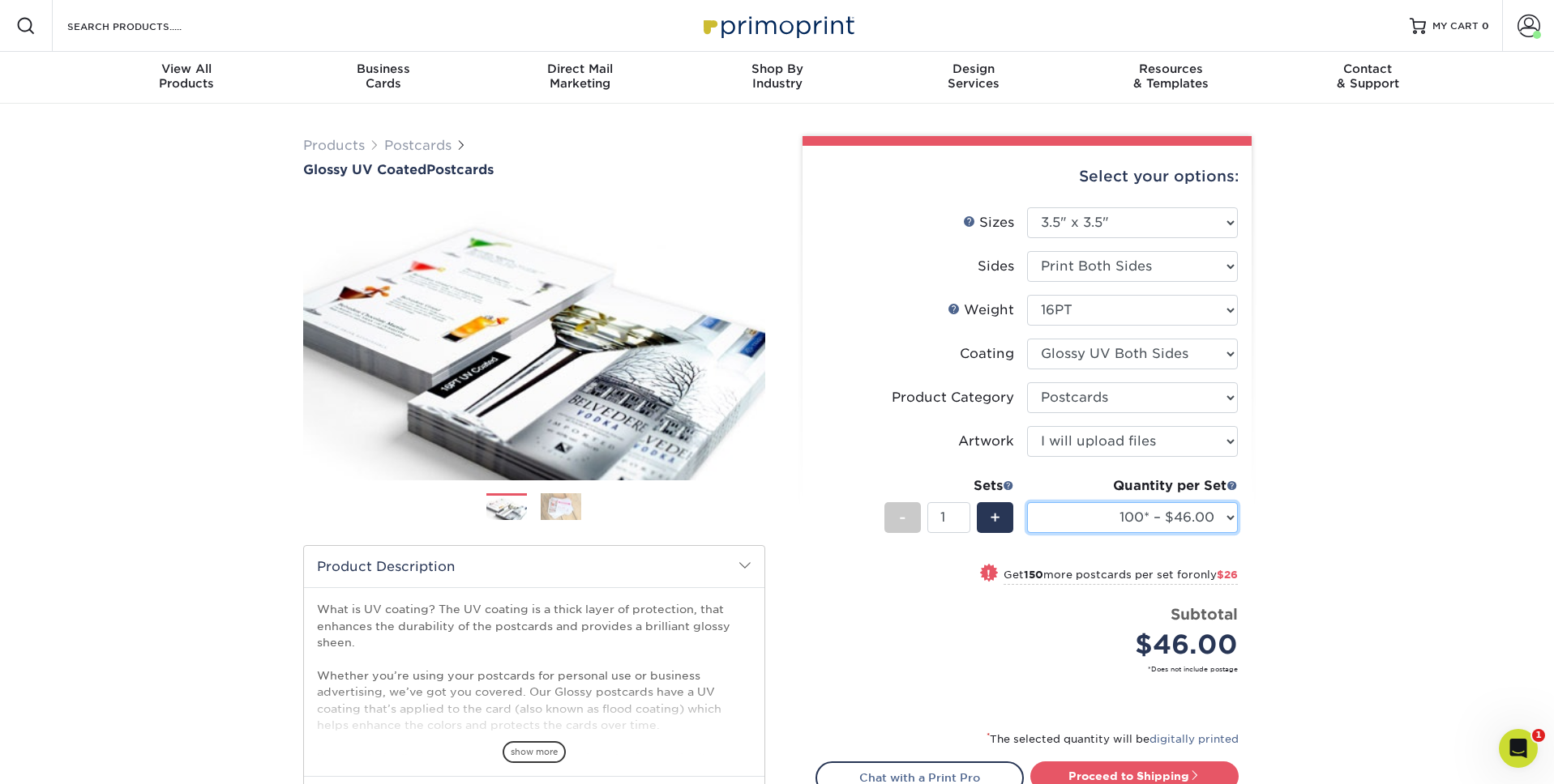
select select "1000 – $112.00"
click at [1027, 503] on select "100* – $46.00 250* – $72.00 500 – $98.00 1000 – $112.00 2500 – $183.00 5000 – $…" at bounding box center [1132, 518] width 211 height 31
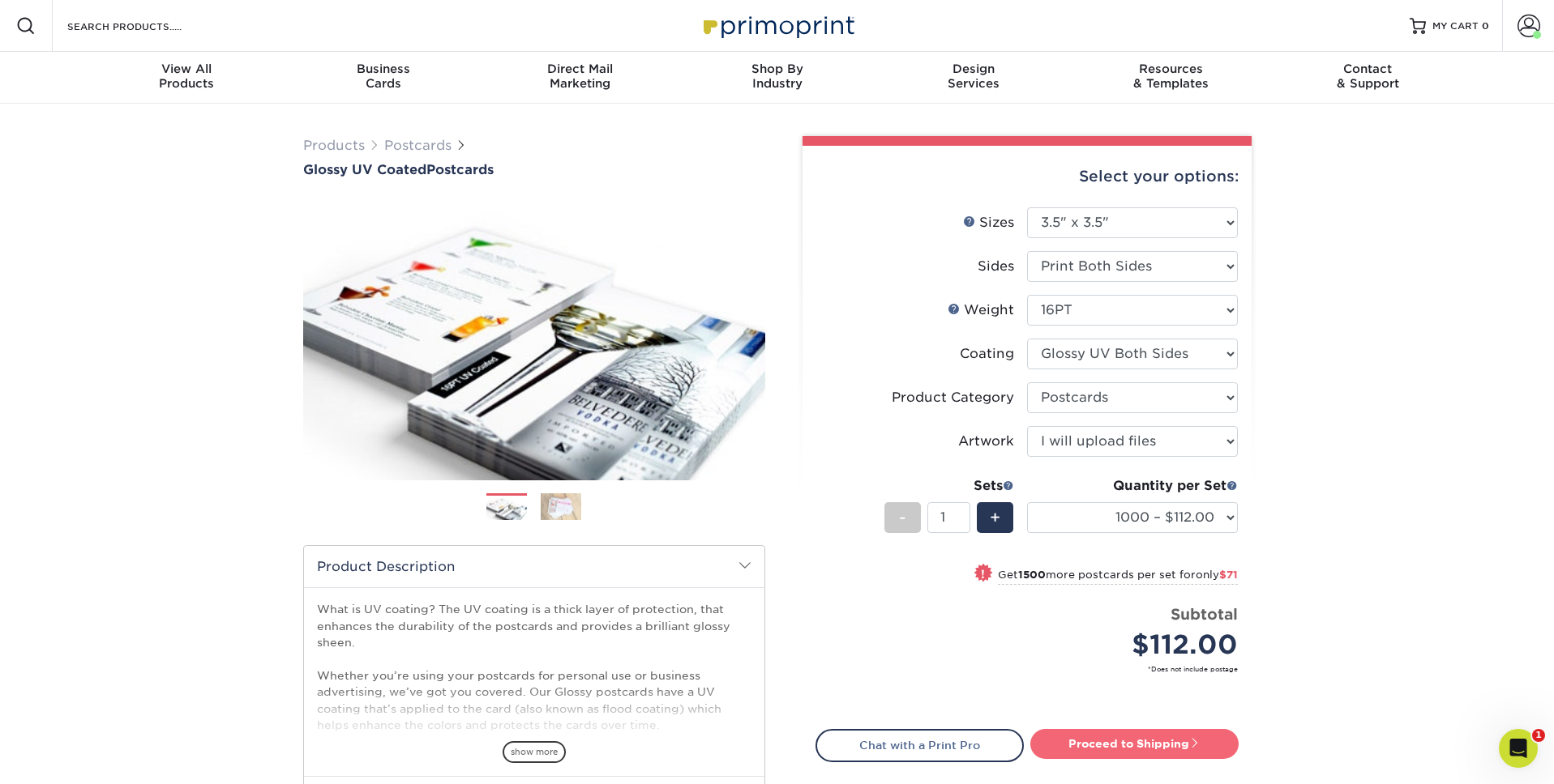
click at [1132, 747] on link "Proceed to Shipping" at bounding box center [1135, 744] width 209 height 29
type input "Set 1"
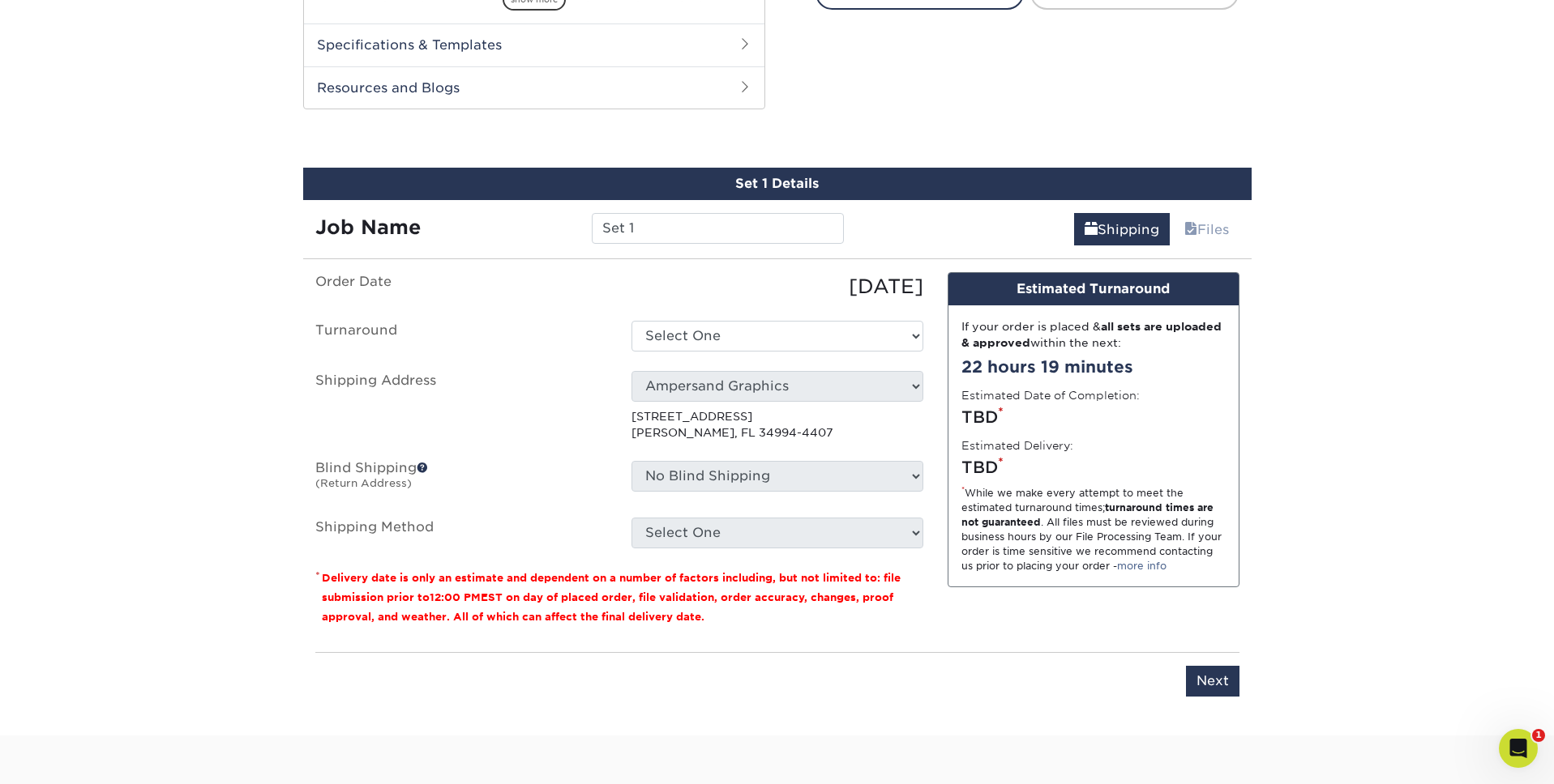
scroll to position [783, 0]
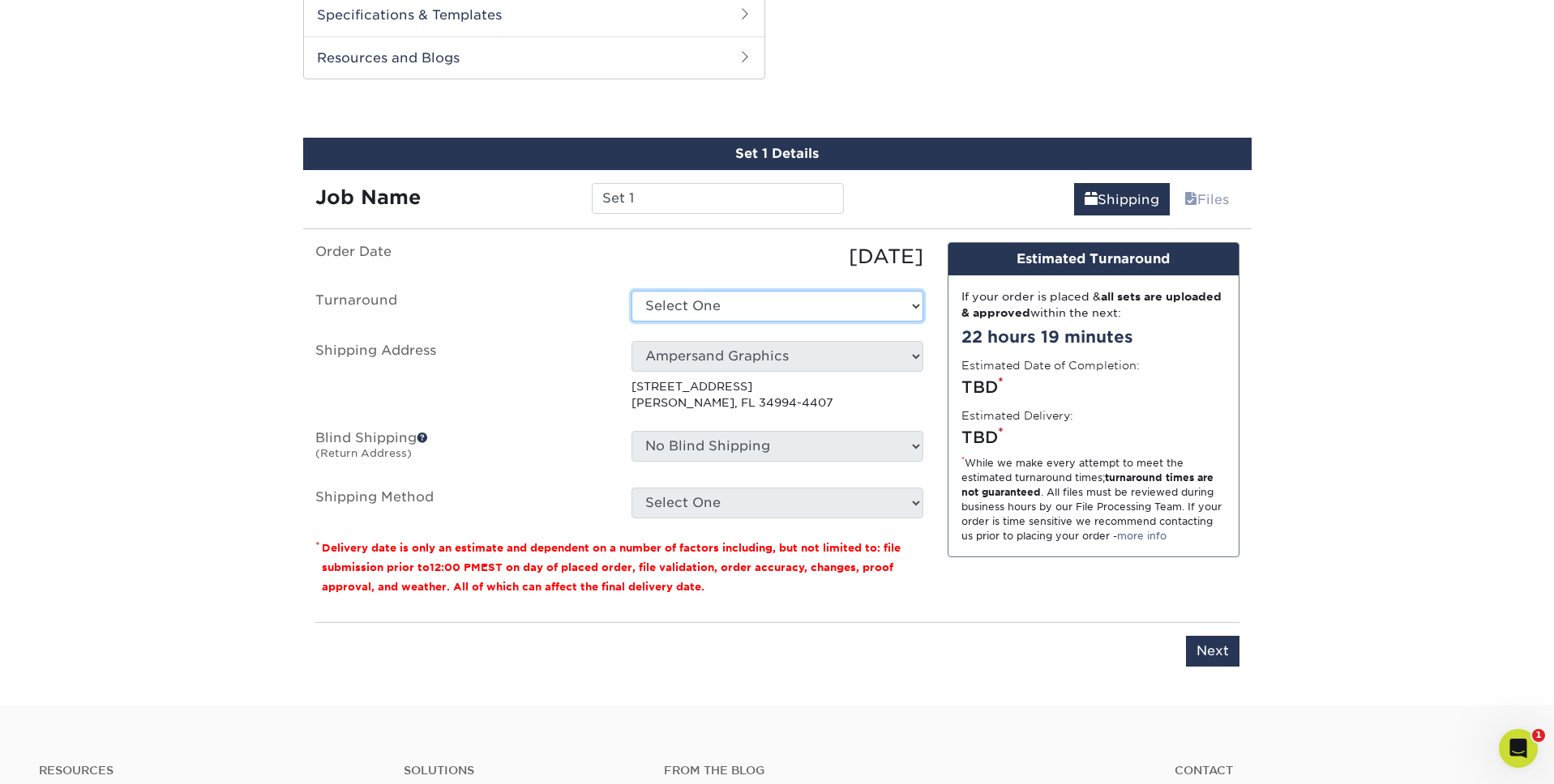
click at [807, 293] on select "Select One 2-4 Business Days 2 Day Next Business Day" at bounding box center [777, 306] width 292 height 31
select select "31deaefc-6782-4cda-9f91-2eddf4c9ed6e"
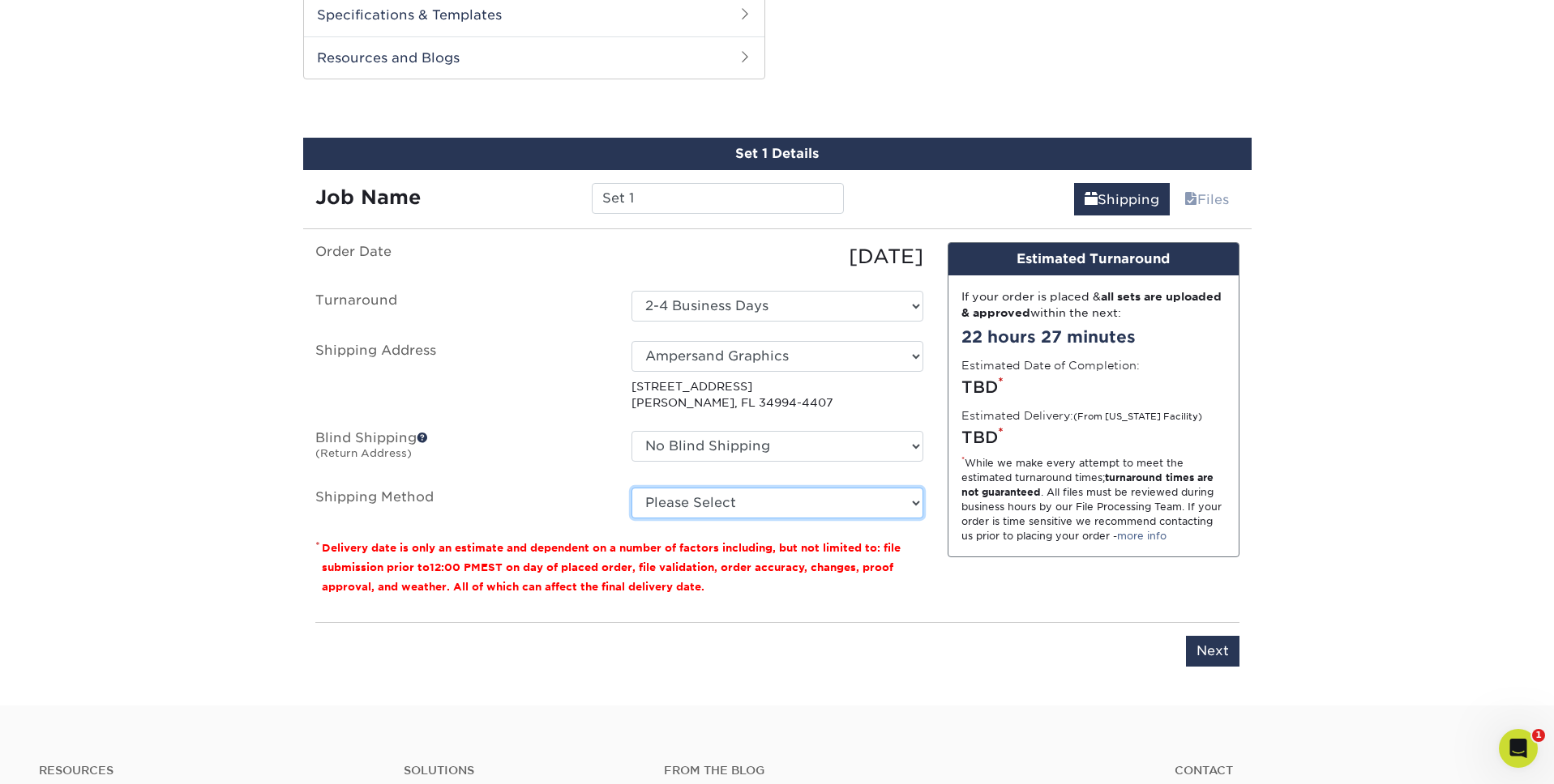
click at [813, 498] on select "Please Select Ground Shipping (+$18.45) 3 Day Shipping Service (+$22.15) 2 Day …" at bounding box center [777, 503] width 292 height 31
click at [710, 500] on select "Please Select Ground Shipping (+$18.45) 3 Day Shipping Service (+$22.15) 2 Day …" at bounding box center [777, 503] width 292 height 31
click at [857, 507] on select "Please Select Ground Shipping (+$18.45) 3 Day Shipping Service (+$22.15) 2 Day …" at bounding box center [777, 503] width 292 height 31
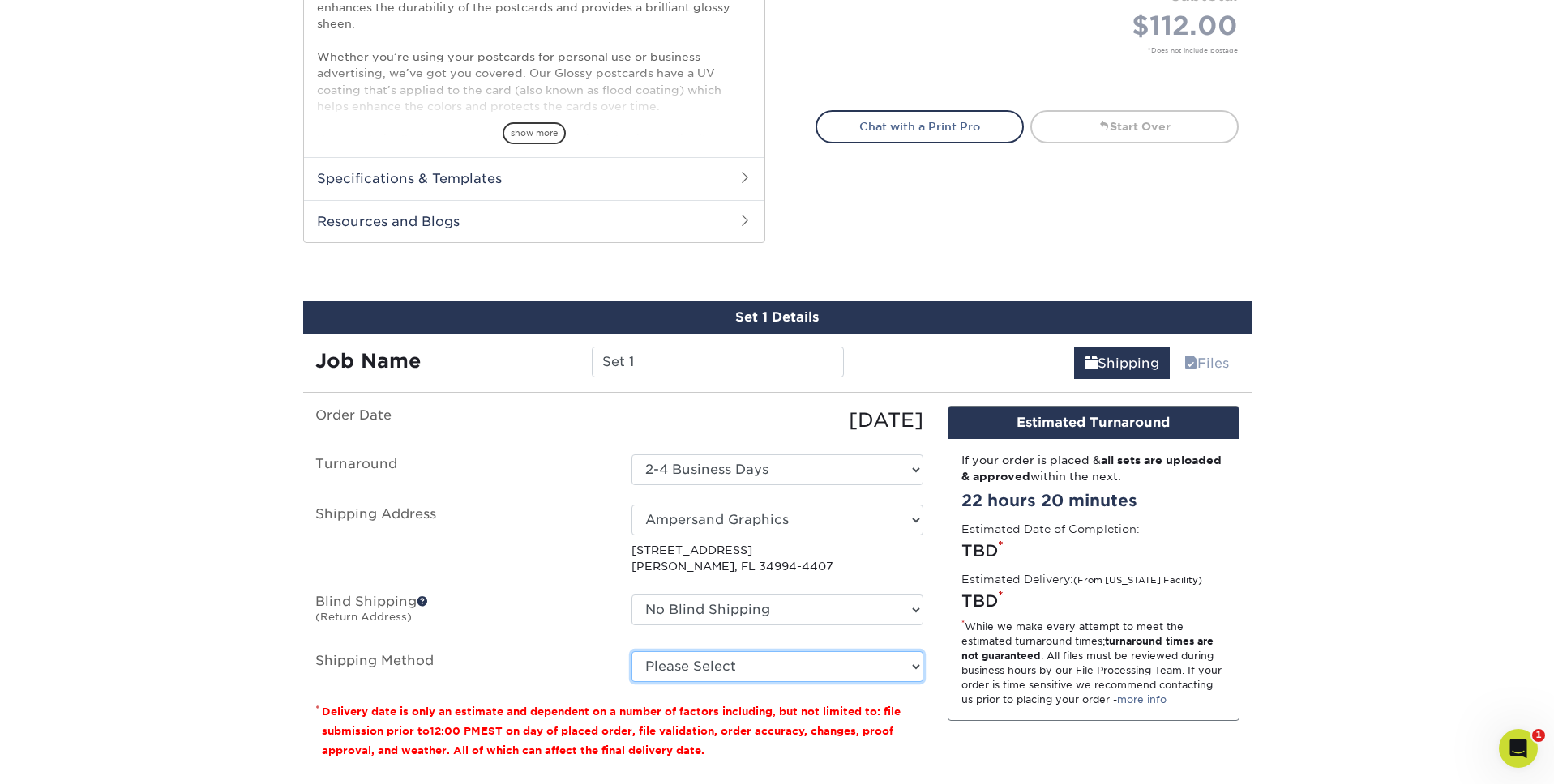
scroll to position [576, 0]
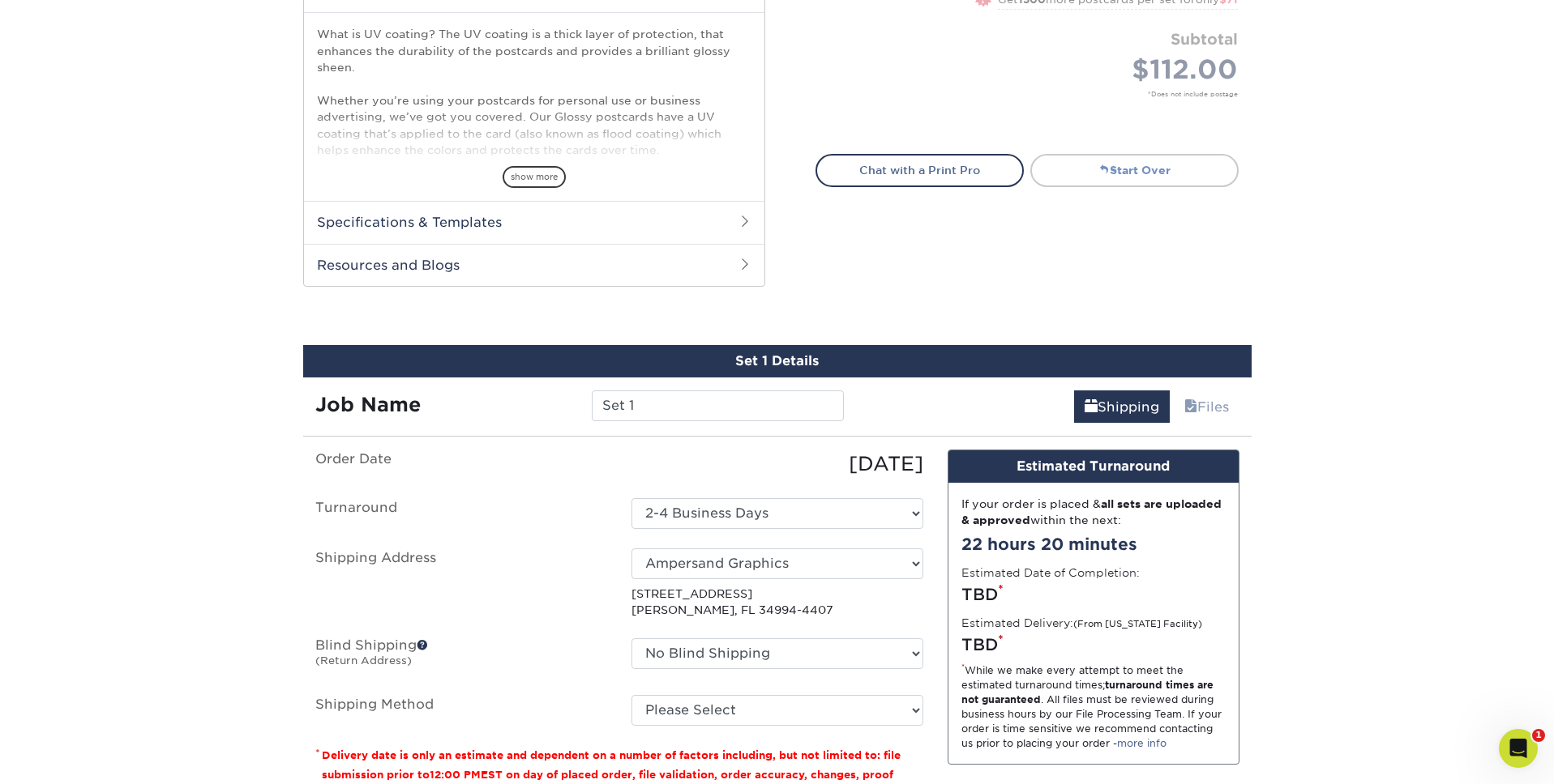
click at [1161, 159] on link "Start Over" at bounding box center [1135, 170] width 209 height 32
